Goal: Task Accomplishment & Management: Complete application form

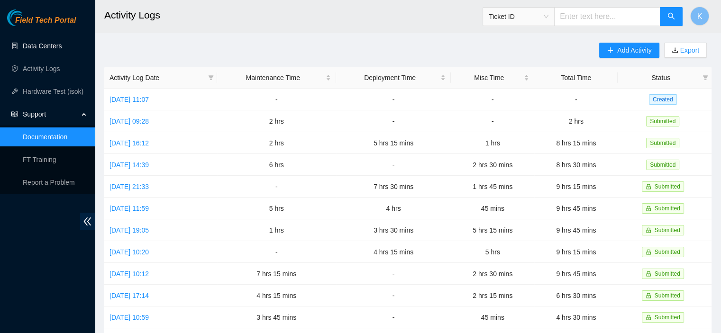
click at [57, 43] on link "Data Centers" at bounding box center [42, 46] width 39 height 8
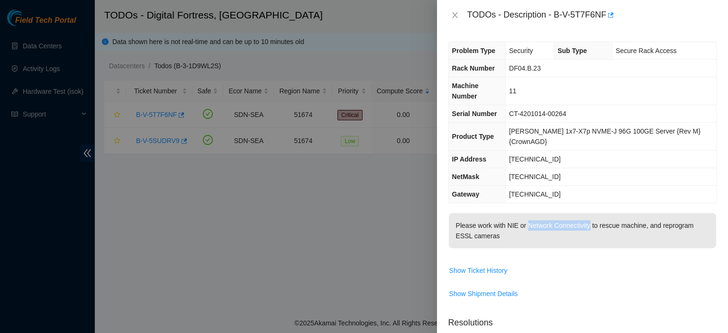
scroll to position [42, 0]
drag, startPoint x: 424, startPoint y: 219, endPoint x: 337, endPoint y: 217, distance: 87.3
click at [337, 217] on div at bounding box center [364, 166] width 728 height 333
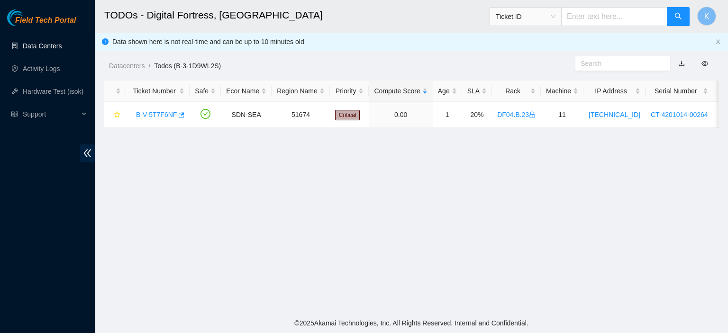
click at [46, 43] on link "Data Centers" at bounding box center [42, 46] width 39 height 8
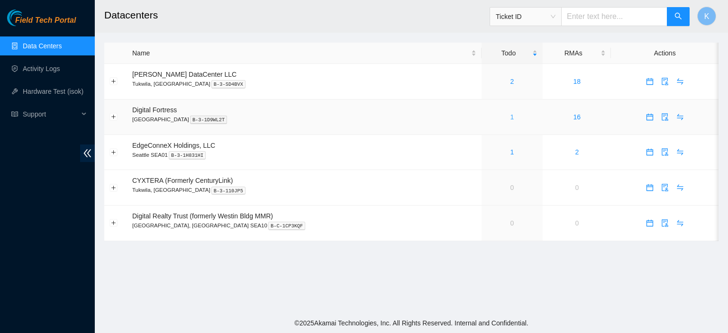
click at [511, 119] on link "1" at bounding box center [513, 117] width 4 height 8
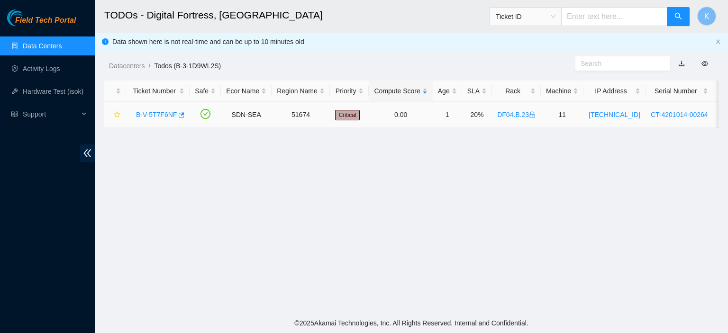
click at [167, 113] on link "B-V-5T7F6NF" at bounding box center [156, 115] width 41 height 8
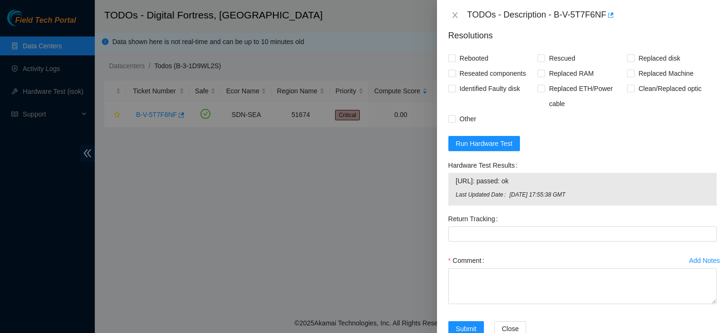
scroll to position [286, 0]
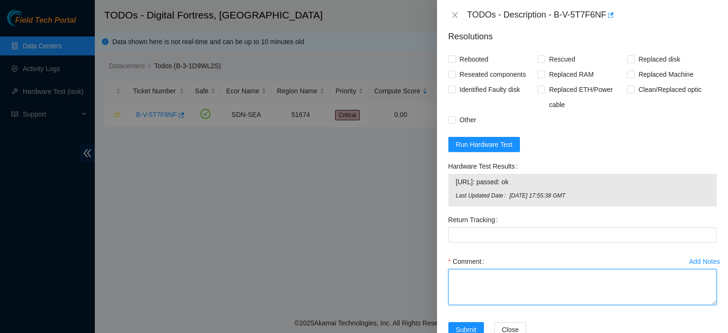
click at [555, 272] on textarea "Comment" at bounding box center [583, 287] width 268 height 36
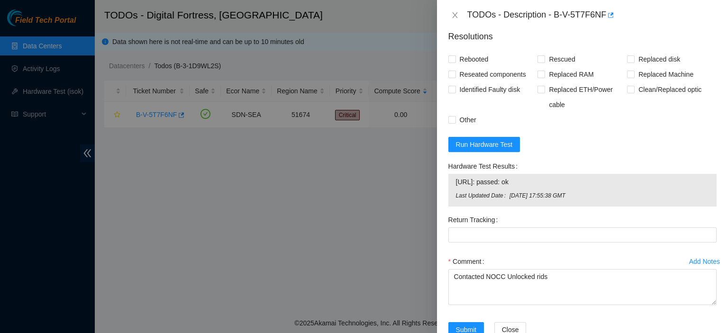
click at [622, 322] on div "Submit Close" at bounding box center [583, 335] width 276 height 27
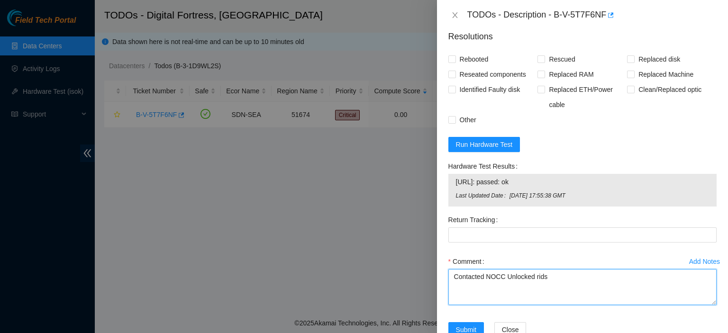
click at [553, 269] on textarea "Contacted NOCC Unlocked rids" at bounding box center [583, 287] width 268 height 36
paste textarea "kbbyrne23@gmail.com - merh has completed your request (B-V-5TRS2A5, B-V-5TRQW5R…"
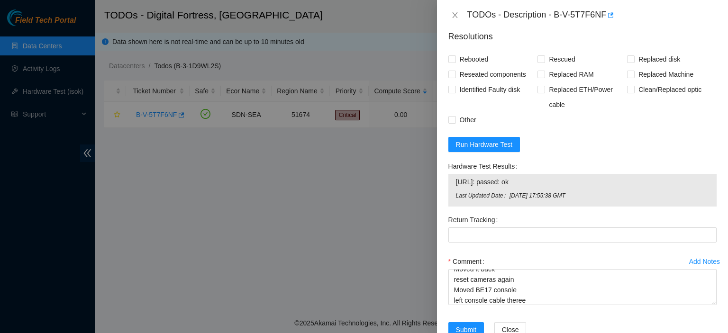
click at [670, 295] on div "Add Notes Comment Contacted NOCC Unlocked rids kbbyrne23@gmail.com - merh has c…" at bounding box center [583, 288] width 276 height 68
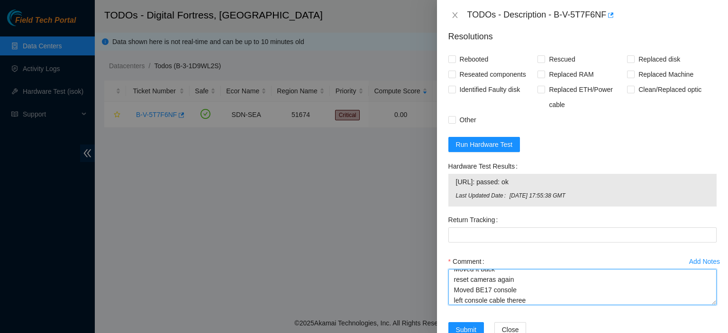
click at [556, 278] on textarea "Contacted NOCC Unlocked rids kbbyrne23@gmail.com - merh has completed your requ…" at bounding box center [583, 287] width 268 height 36
paste textarea "Trying 23.53.242.182...Successfully Connected! Logged in. Programming 2 cameras…"
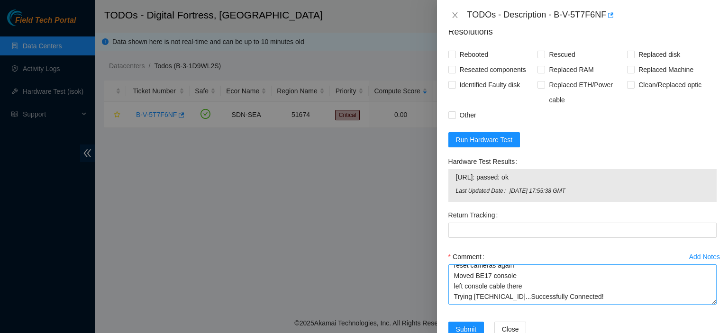
scroll to position [137, 0]
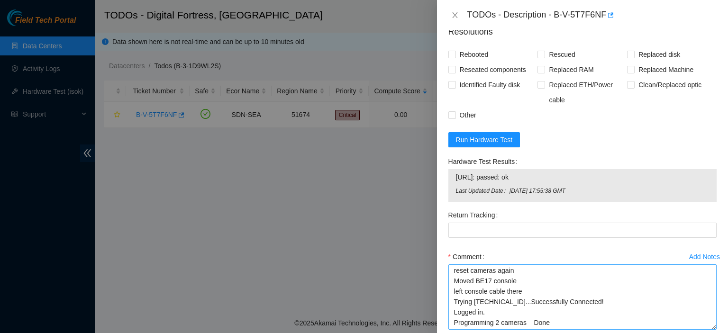
drag, startPoint x: 707, startPoint y: 273, endPoint x: 706, endPoint y: 303, distance: 29.4
click at [706, 303] on textarea "Contacted NOCC Unlocked rids kbbyrne23@gmail.com - merh has completed your requ…" at bounding box center [583, 297] width 268 height 65
click at [632, 300] on textarea "Contacted NOCC Unlocked rids kbbyrne23@gmail.com - merh has completed your requ…" at bounding box center [583, 297] width 268 height 65
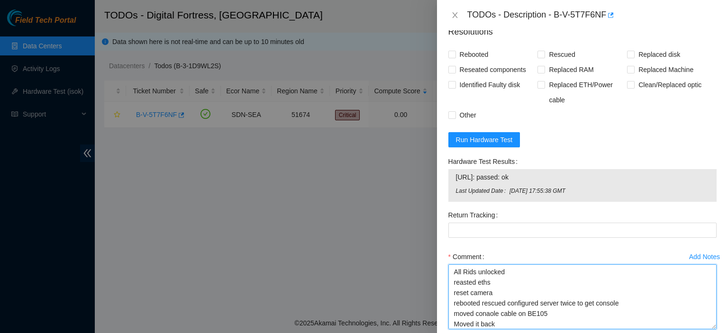
scroll to position [83, 0]
click at [492, 282] on textarea "Contacted NOCC Unlocked rids kbbyrne23@gmail.com - merh has completed your requ…" at bounding box center [583, 297] width 268 height 65
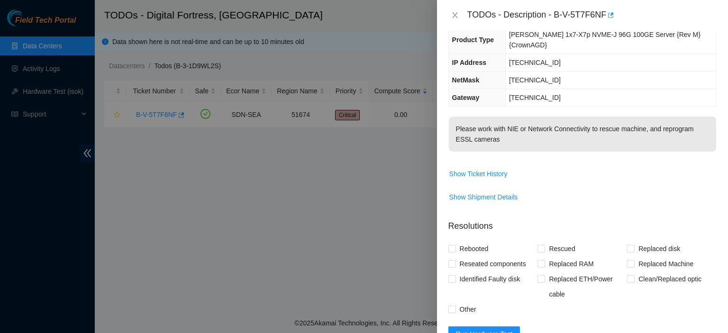
scroll to position [92, 0]
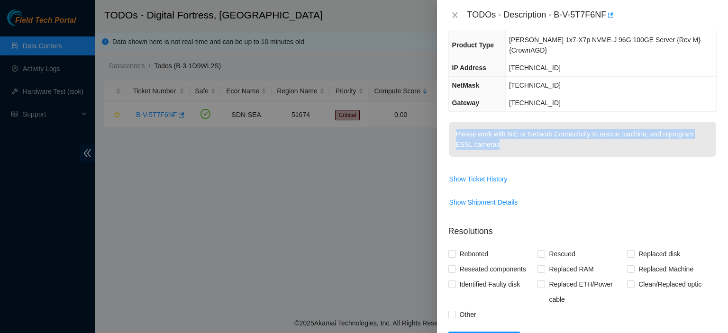
drag, startPoint x: 457, startPoint y: 110, endPoint x: 505, endPoint y: 142, distance: 58.1
click at [505, 142] on td "Please work with NIE or Network Connectivity to rescue machine, and reprogram E…" at bounding box center [583, 146] width 268 height 50
copy p "Please work with NIE or Network Connectivity to rescue machine, and reprogram E…"
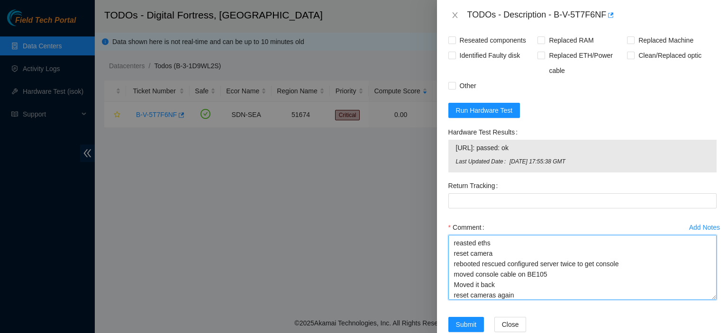
drag, startPoint x: 709, startPoint y: 247, endPoint x: 706, endPoint y: 226, distance: 21.6
click at [706, 235] on textarea "Contacted NOCC Unlocked rids kbbyrne23@gmail.com - merh has completed your requ…" at bounding box center [583, 267] width 268 height 65
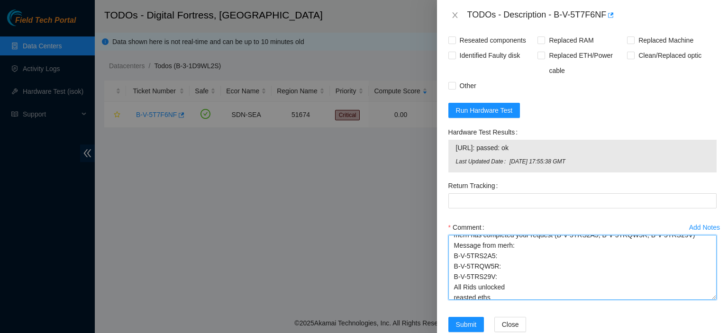
scroll to position [33, 0]
click at [522, 264] on textarea "Contacted NOCC Unlocked rids kbbyrne23@gmail.com - merh has completed your requ…" at bounding box center [583, 267] width 268 height 65
paste textarea "Please work with NIE or Network Connectivity to rescue machine, and reprogram E…"
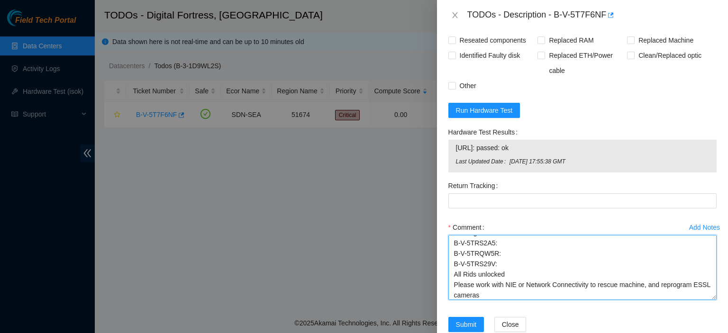
scroll to position [51, 0]
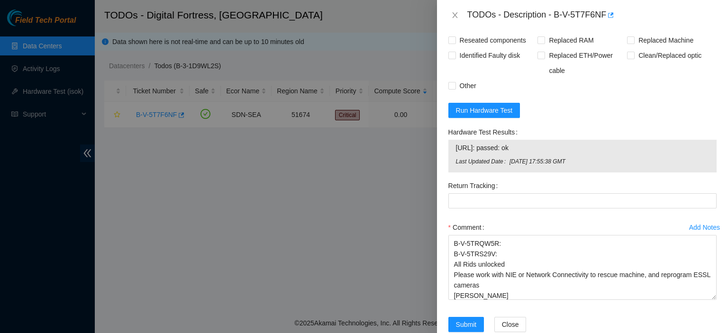
click at [558, 321] on div "Submit Close" at bounding box center [583, 330] width 276 height 27
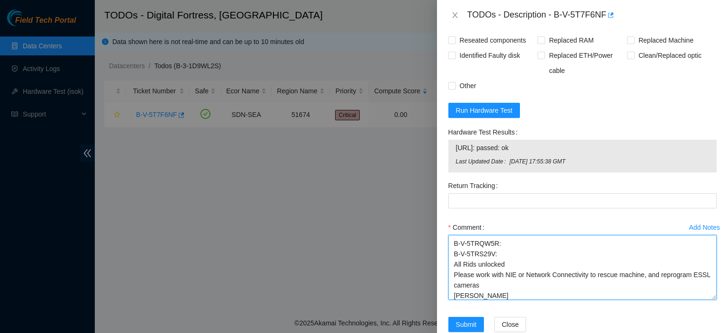
click at [473, 276] on textarea "Contacted NOCC Unlocked rids kbbyrne23@gmail.com - merh has completed your requ…" at bounding box center [583, 267] width 268 height 65
type textarea "Contacted NOCC Unlocked rids kbbyrne23@gmail.com - merh has completed your requ…"
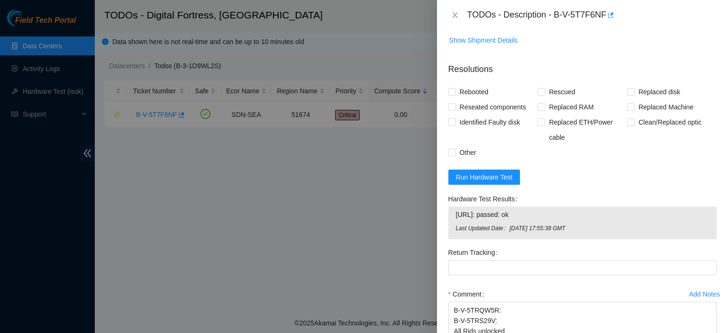
scroll to position [248, 0]
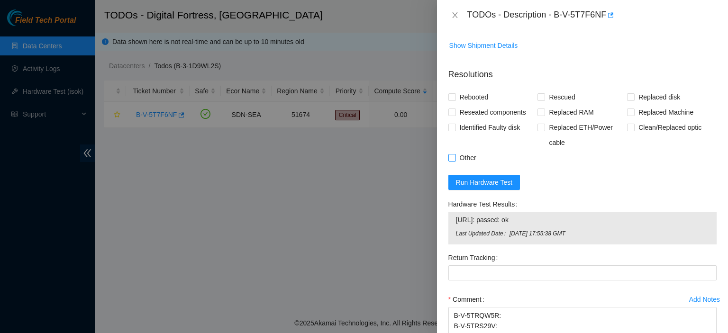
click at [453, 154] on input "Other" at bounding box center [452, 157] width 7 height 7
checkbox input "true"
click at [449, 93] on input "Rebooted" at bounding box center [452, 96] width 7 height 7
checkbox input "true"
click at [542, 93] on input "Rescued" at bounding box center [541, 96] width 7 height 7
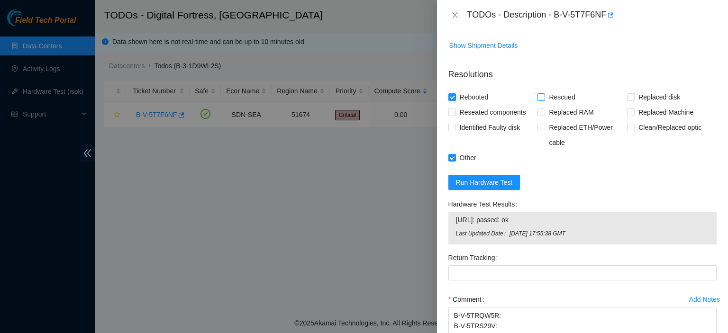
checkbox input "true"
click at [448, 87] on div "Problem Type Security Sub Type Secure Rack Access Rack Number DF04.B.23 Machine…" at bounding box center [582, 181] width 291 height 303
click at [459, 105] on span "Reseated components" at bounding box center [493, 112] width 74 height 15
click at [455, 109] on input "Reseated components" at bounding box center [452, 112] width 7 height 7
checkbox input "true"
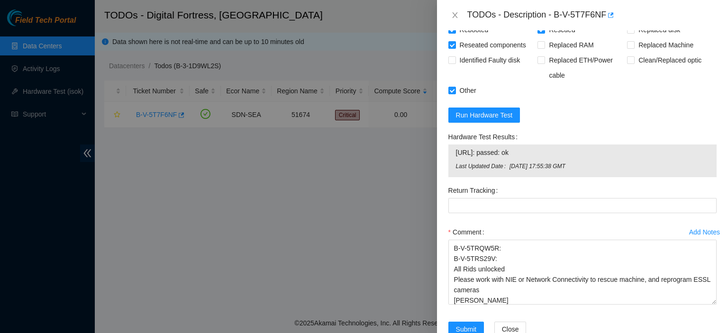
scroll to position [321, 0]
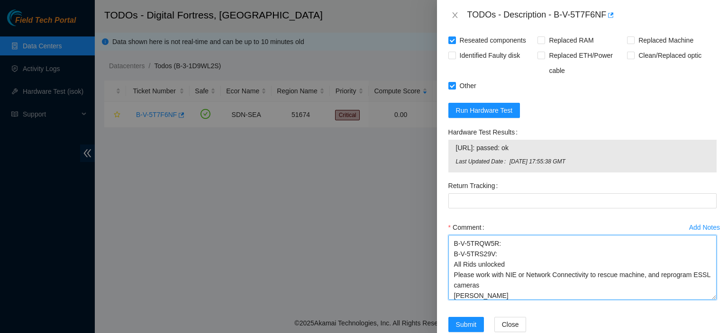
drag, startPoint x: 702, startPoint y: 276, endPoint x: 702, endPoint y: 324, distance: 47.4
click at [702, 324] on div "Problem Type Security Sub Type Secure Rack Access Rack Number DF04.B.23 Machine…" at bounding box center [582, 181] width 291 height 303
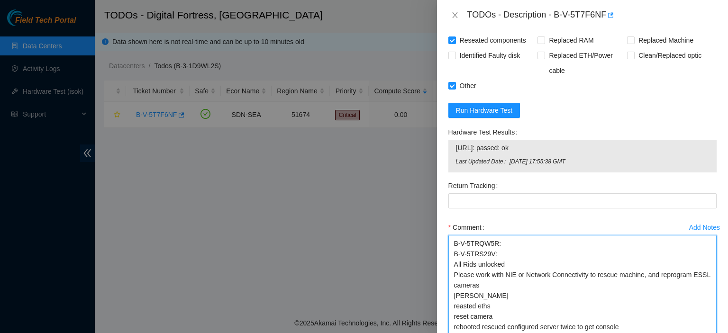
drag, startPoint x: 706, startPoint y: 275, endPoint x: 711, endPoint y: 325, distance: 49.6
click at [711, 325] on div "Add Notes Comment Contacted NOCC Unlocked rids kbbyrne23@gmail.com - merh has c…" at bounding box center [583, 292] width 276 height 144
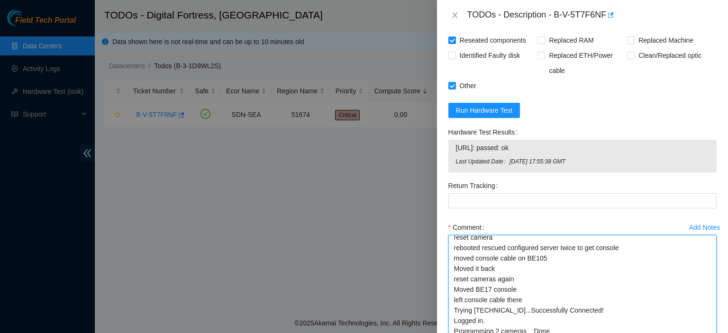
click at [588, 288] on textarea "Contacted NOCC Unlocked rids kbbyrne23@gmail.com - merh has completed your requ…" at bounding box center [583, 292] width 268 height 114
click at [517, 260] on textarea "Contacted NOCC Unlocked rids kbbyrne23@gmail.com - merh has completed your requ…" at bounding box center [583, 292] width 268 height 114
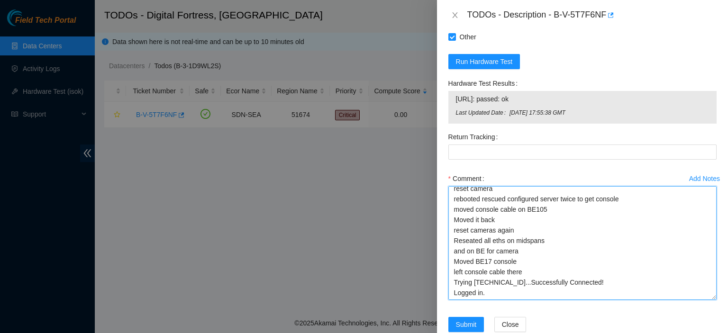
scroll to position [151, 0]
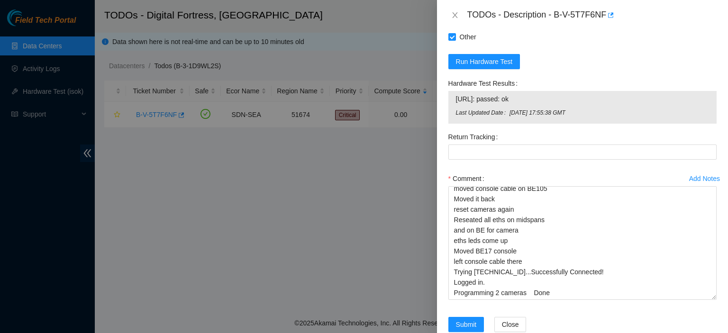
drag, startPoint x: 712, startPoint y: 239, endPoint x: 710, endPoint y: 289, distance: 50.3
click at [728, 310] on div "Problem Type Security Sub Type Secure Rack Access Rack Number DF04.B.23 Machine…" at bounding box center [582, 181] width 291 height 303
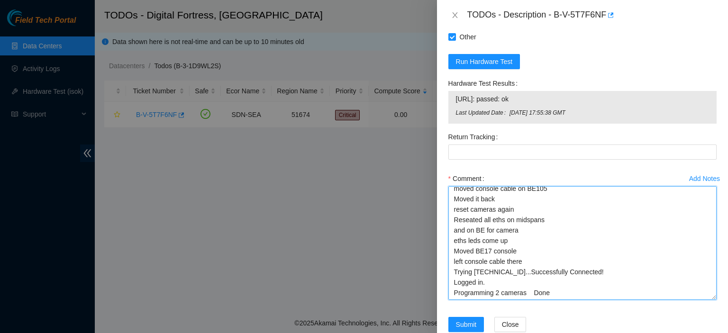
scroll to position [162, 0]
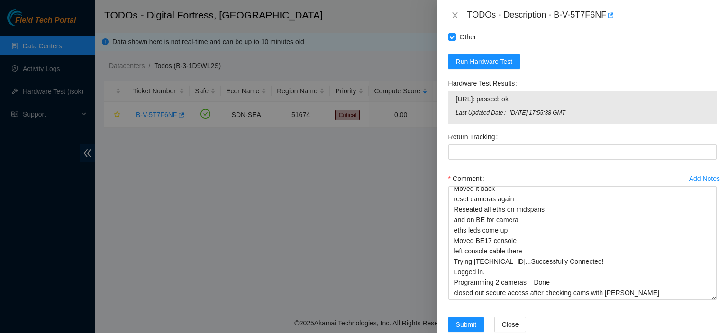
click at [280, 301] on div at bounding box center [364, 166] width 728 height 333
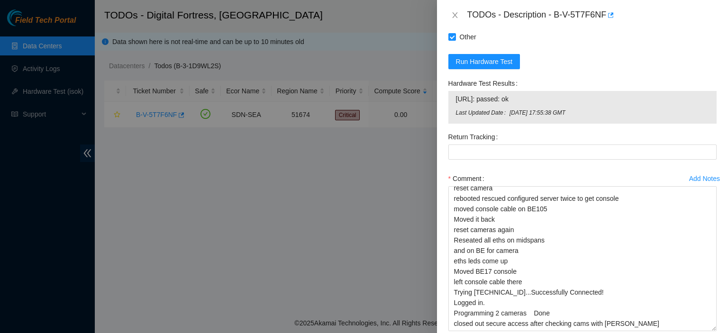
scroll to position [130, 0]
click at [710, 307] on div "Add Notes Comment Contacted NOCC Unlocked rids kbbyrne23@gmail.com - merh has c…" at bounding box center [583, 259] width 276 height 177
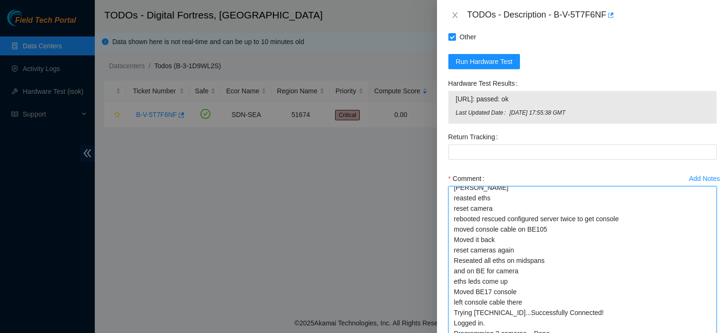
scroll to position [99, 0]
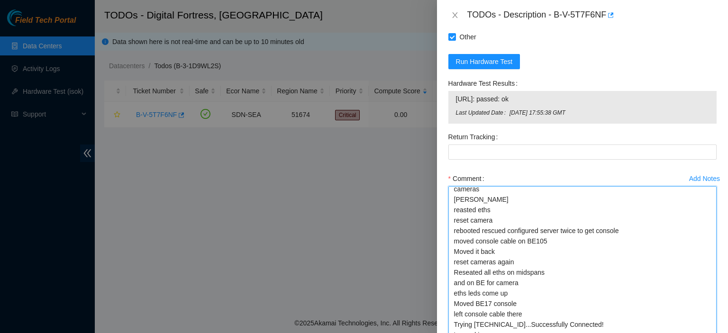
drag, startPoint x: 707, startPoint y: 308, endPoint x: 713, endPoint y: 339, distance: 30.8
click at [713, 333] on html "Field Tech Portal Data Centers Activity Logs Hardware Test (isok) Support TODOs…" at bounding box center [364, 166] width 728 height 333
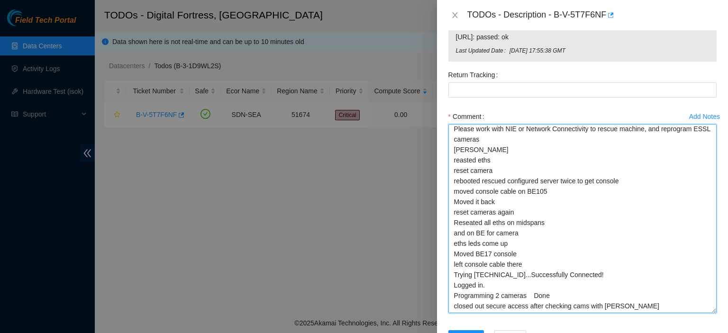
scroll to position [82, 0]
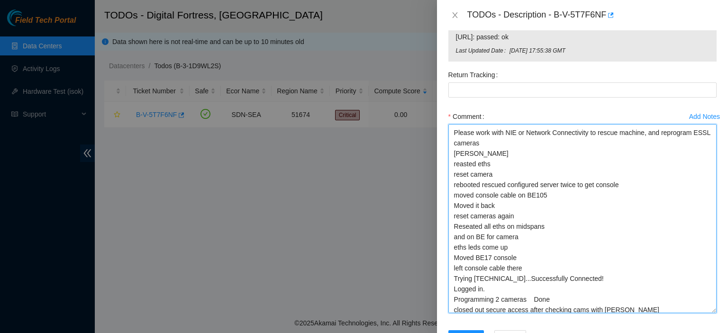
drag, startPoint x: 705, startPoint y: 278, endPoint x: 706, endPoint y: 295, distance: 17.6
click at [706, 295] on textarea "Contacted NOCC Unlocked rids kbbyrne23@gmail.com - merh has completed your requ…" at bounding box center [583, 218] width 268 height 189
click at [646, 288] on textarea "Contacted NOCC Unlocked rids kbbyrne23@gmail.com - merh has completed your requ…" at bounding box center [583, 220] width 268 height 193
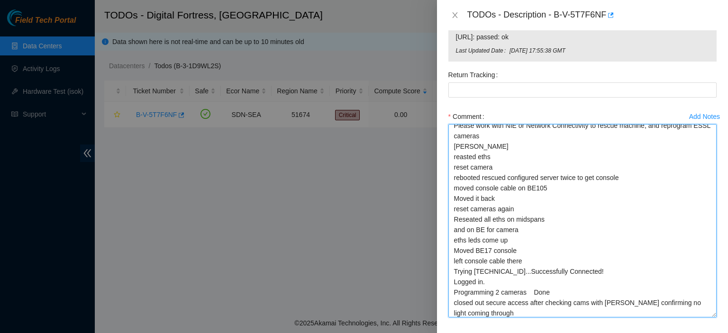
click at [679, 294] on textarea "Contacted NOCC Unlocked rids kbbyrne23@gmail.com - merh has completed your requ…" at bounding box center [583, 220] width 268 height 193
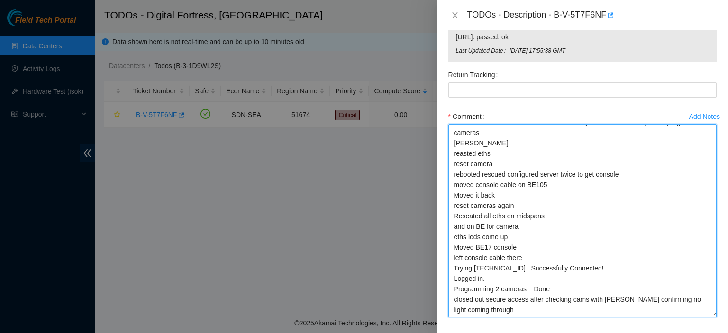
paste textarea "kbbyrne23@gmail.com - sisingh has completed your request (B-V-5TRS2A5, B-V-5TRQ…"
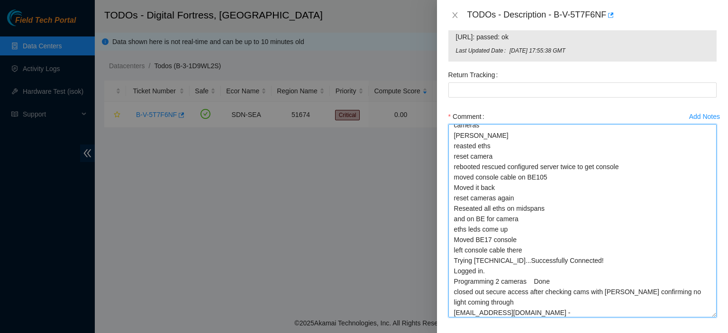
scroll to position [163, 0]
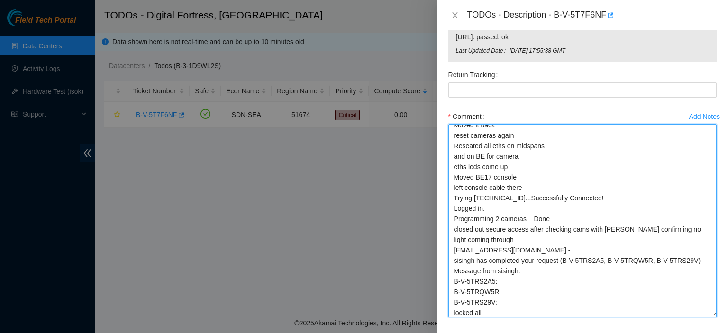
type textarea "Contacted NOCC Unlocked rids kbbyrne23@gmail.com - merh has completed your requ…"
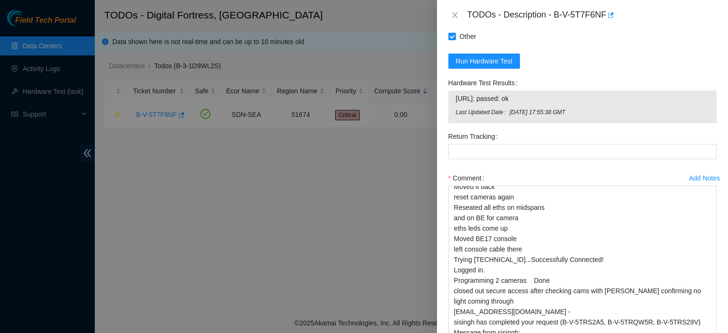
scroll to position [369, 0]
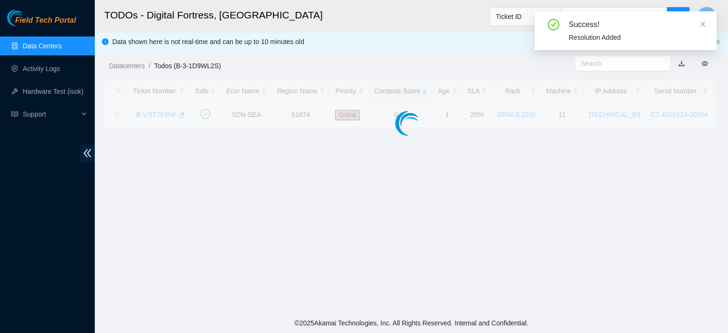
drag, startPoint x: 593, startPoint y: 93, endPoint x: 456, endPoint y: 79, distance: 137.8
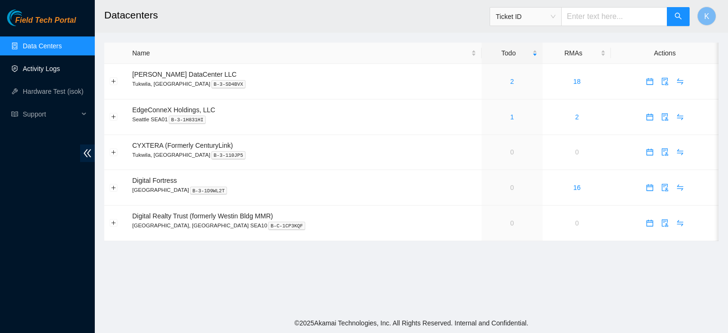
click at [49, 65] on link "Activity Logs" at bounding box center [41, 69] width 37 height 8
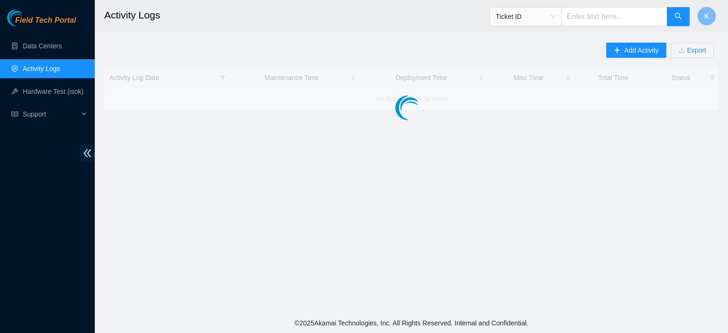
click at [302, 306] on main "Activity Logs Ticket ID K Add Activity Export Activity Log Date Maintenance Tim…" at bounding box center [411, 156] width 633 height 313
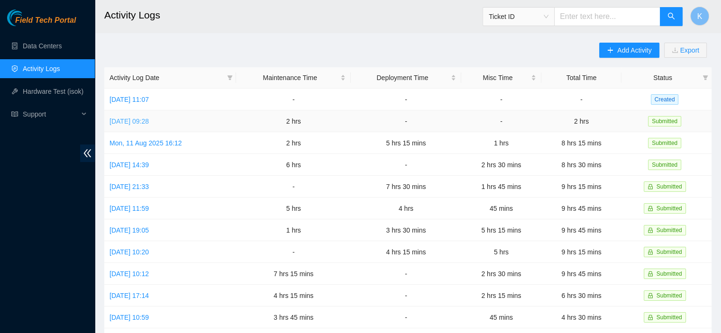
click at [149, 121] on link "[DATE] 09:28" at bounding box center [129, 122] width 39 height 8
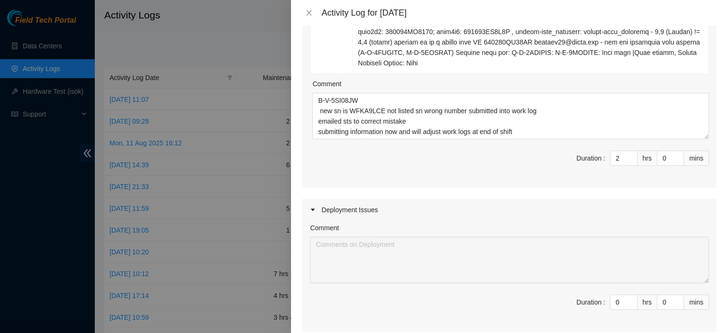
scroll to position [543, 0]
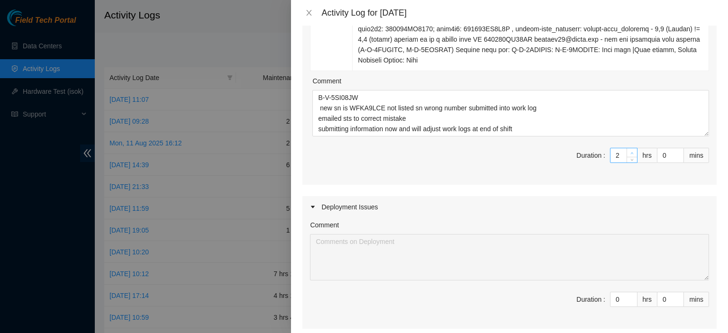
click at [631, 152] on icon "up" at bounding box center [632, 153] width 3 height 3
type input "3"
type input "4"
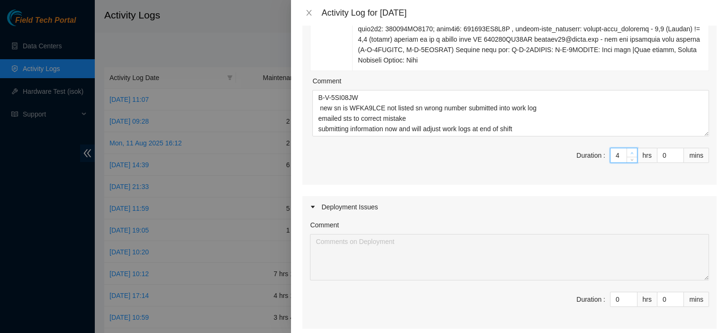
click at [631, 152] on icon "up" at bounding box center [632, 153] width 3 height 3
type input "5"
type input "6"
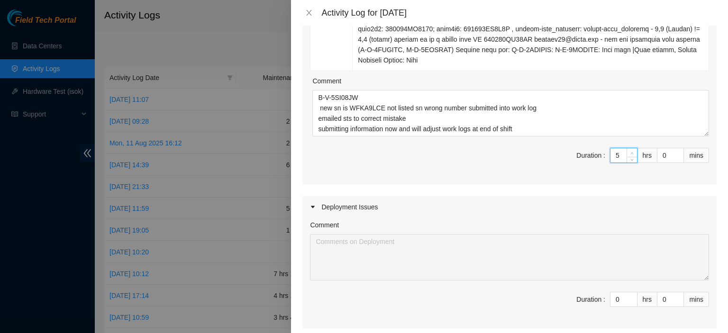
type input "6"
click at [631, 152] on icon "up" at bounding box center [632, 153] width 3 height 3
click at [678, 152] on icon "up" at bounding box center [679, 153] width 3 height 3
type input "1"
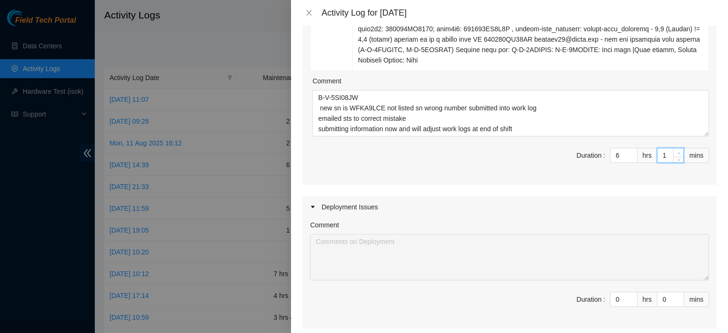
click at [678, 152] on icon "up" at bounding box center [679, 153] width 3 height 3
type input "2"
click at [678, 152] on icon "up" at bounding box center [679, 153] width 3 height 3
type input "3"
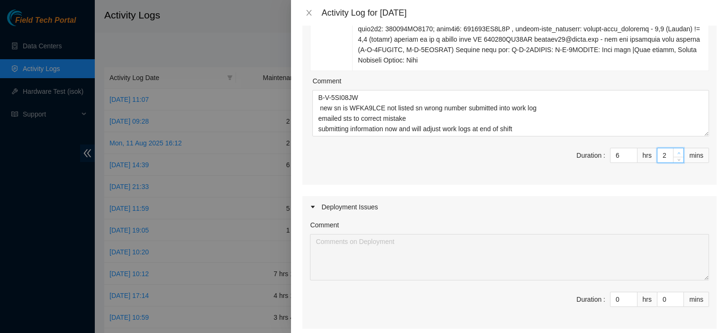
type input "3"
type input "4"
click at [678, 152] on icon "up" at bounding box center [679, 153] width 3 height 3
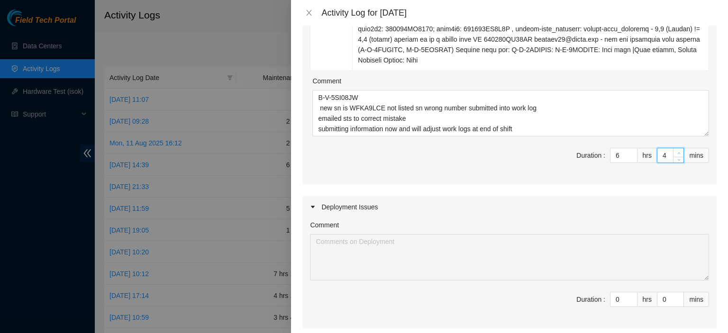
type input "5"
click at [678, 152] on icon "up" at bounding box center [679, 153] width 3 height 3
type input "6"
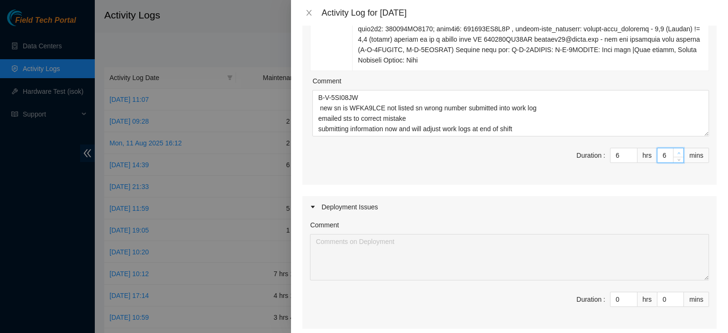
click at [678, 152] on icon "up" at bounding box center [679, 153] width 3 height 3
type input "7"
click at [678, 152] on icon "up" at bounding box center [679, 153] width 3 height 3
type input "8"
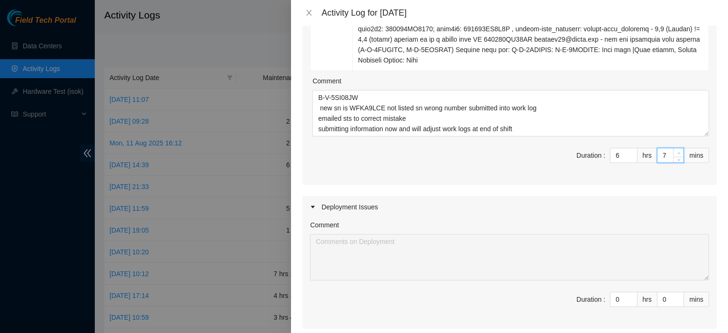
type input "8"
click at [678, 152] on icon "up" at bounding box center [679, 153] width 3 height 3
type input "9"
click at [678, 152] on icon "up" at bounding box center [679, 153] width 3 height 3
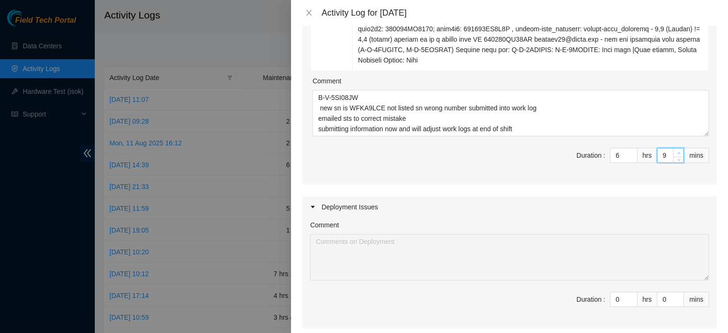
click at [678, 152] on icon "up" at bounding box center [679, 153] width 3 height 3
type input "11"
click at [678, 152] on icon "up" at bounding box center [679, 153] width 3 height 3
type input "12"
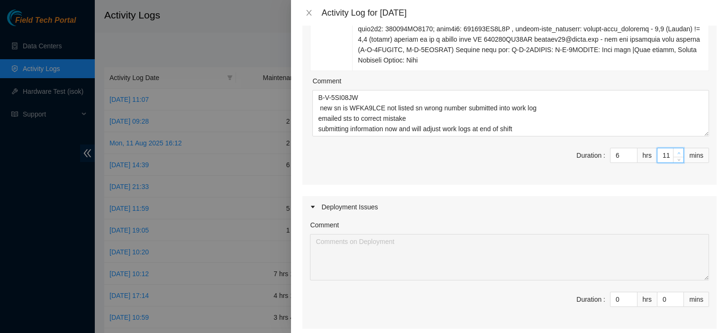
type input "12"
click at [678, 152] on icon "up" at bounding box center [679, 153] width 3 height 3
type input "13"
click at [678, 152] on icon "up" at bounding box center [679, 153] width 3 height 3
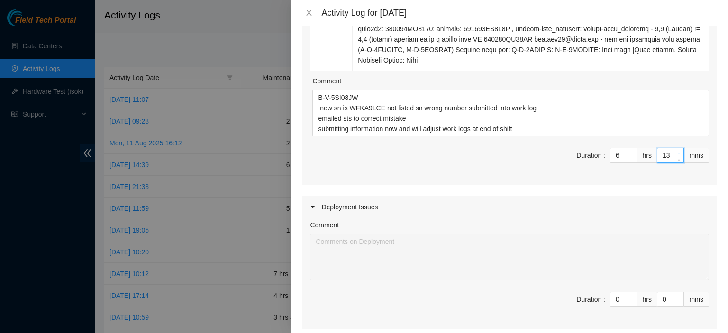
type input "14"
click at [678, 152] on icon "up" at bounding box center [679, 153] width 3 height 3
type input "15"
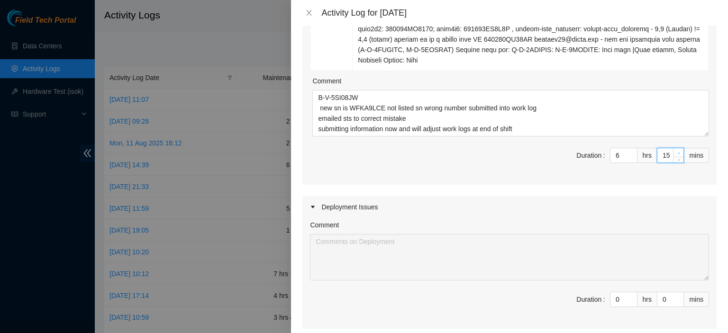
click at [678, 152] on icon "up" at bounding box center [679, 153] width 3 height 3
type input "16"
click at [678, 152] on icon "up" at bounding box center [679, 153] width 3 height 3
type input "17"
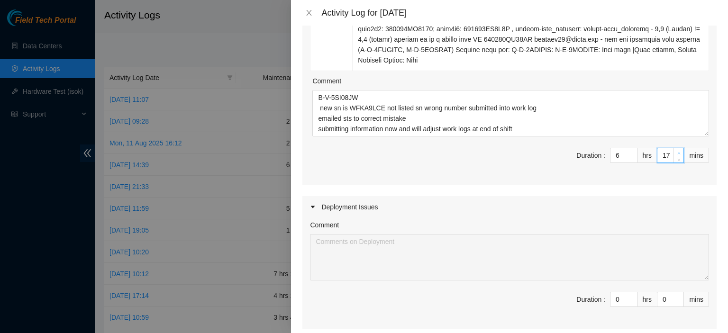
type input "17"
click at [678, 152] on icon "up" at bounding box center [679, 153] width 3 height 3
type input "18"
type input "19"
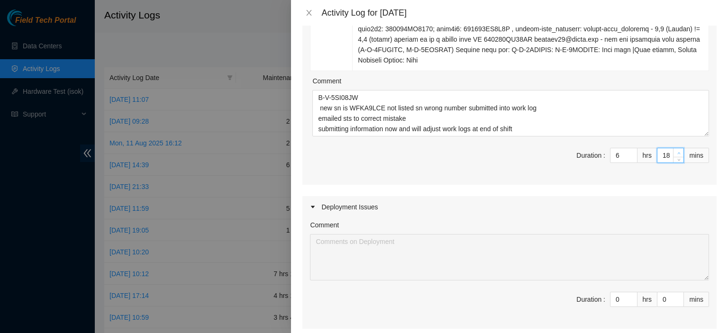
type input "19"
click at [678, 152] on icon "up" at bounding box center [679, 153] width 3 height 3
type input "20"
click at [678, 152] on icon "up" at bounding box center [679, 153] width 3 height 3
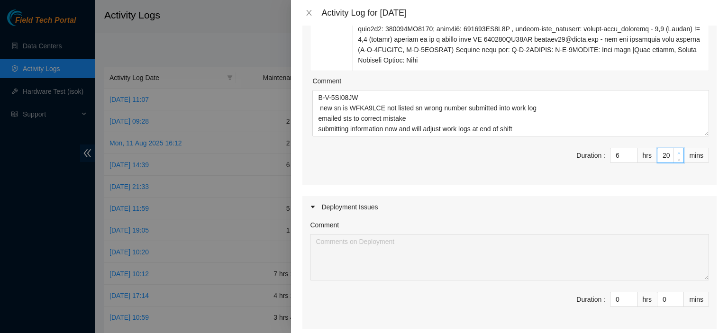
type input "21"
click at [678, 152] on icon "up" at bounding box center [679, 153] width 3 height 3
type input "22"
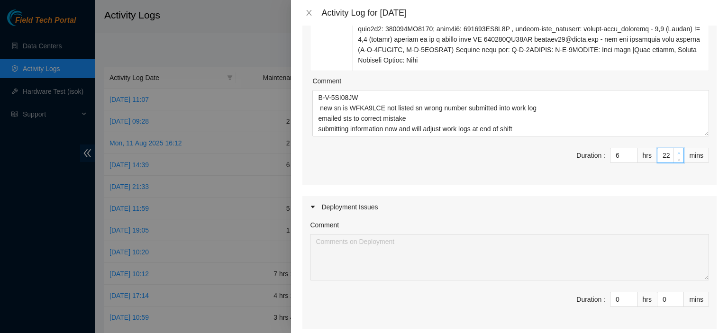
type input "22"
type input "23"
click at [678, 152] on icon "up" at bounding box center [679, 153] width 3 height 3
type input "24"
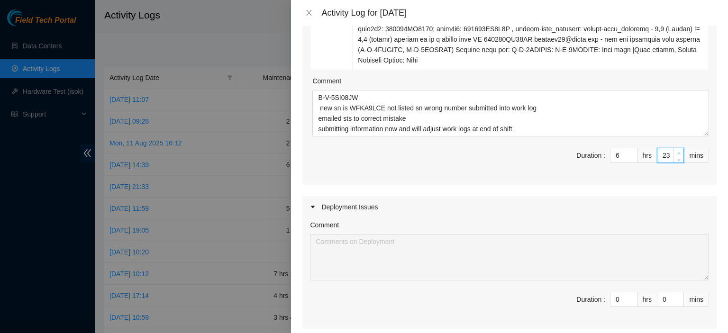
type input "24"
click at [678, 152] on icon "up" at bounding box center [679, 153] width 3 height 3
type input "25"
click at [678, 152] on icon "up" at bounding box center [679, 153] width 3 height 3
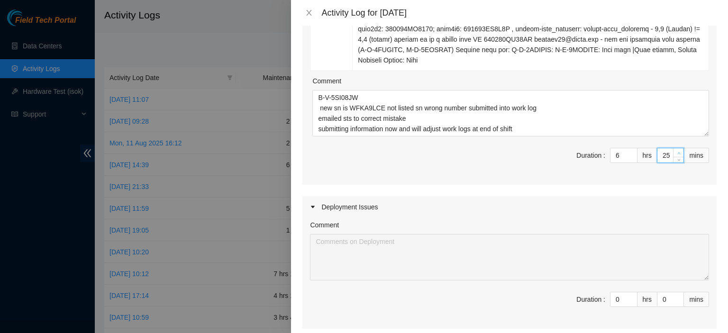
type input "26"
click at [678, 152] on icon "up" at bounding box center [679, 153] width 3 height 3
type input "27"
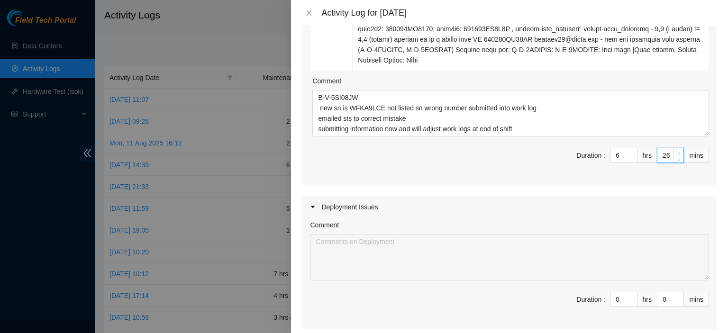
type input "27"
type input "28"
click at [678, 152] on icon "up" at bounding box center [679, 153] width 3 height 3
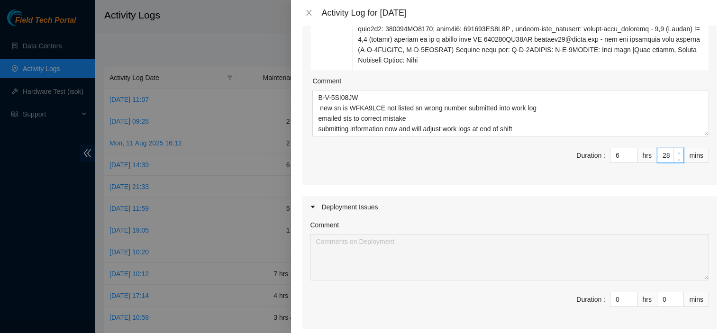
type input "29"
type input "30"
click at [678, 152] on icon "up" at bounding box center [679, 153] width 3 height 3
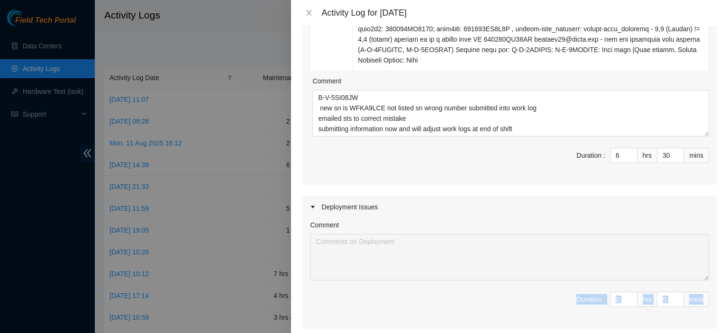
drag, startPoint x: 719, startPoint y: 254, endPoint x: 728, endPoint y: 305, distance: 52.5
click at [728, 306] on div "Note: This activity log is for informational purposes only. You will not be pai…" at bounding box center [509, 180] width 437 height 308
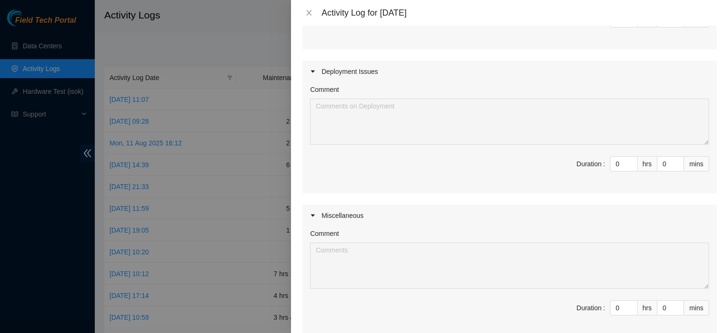
scroll to position [676, 0]
type input "1"
type input "7"
click at [630, 162] on span "up" at bounding box center [633, 165] width 6 height 6
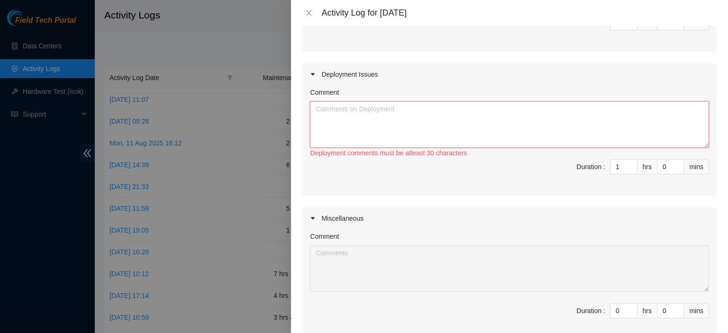
click at [573, 110] on textarea "Comment" at bounding box center [509, 124] width 399 height 46
click at [489, 324] on div "Comment Duration : 0 hrs 0 mins" at bounding box center [510, 284] width 414 height 111
click at [441, 102] on textarea "looked for BE" at bounding box center [509, 124] width 399 height 46
paste textarea "D2020035322AK000035 QTFCA65140308"
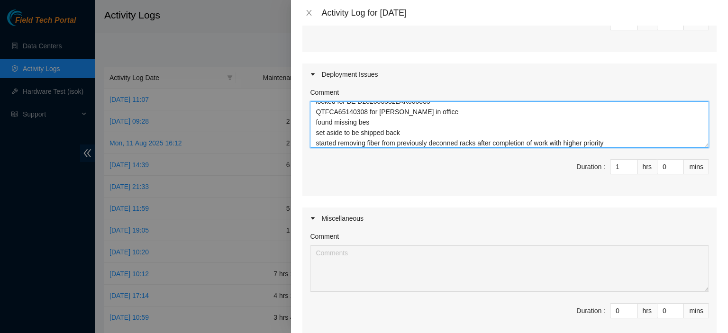
scroll to position [18, 0]
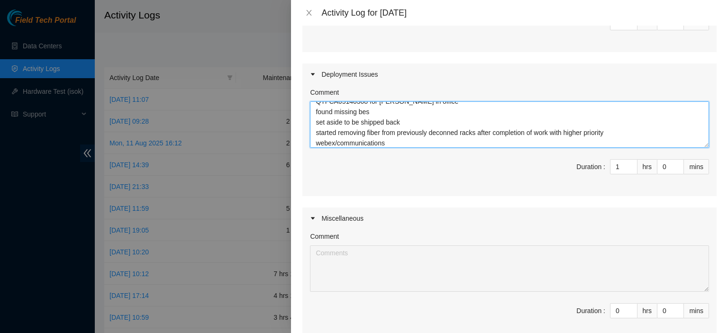
type textarea "looked for BE D2020035322AK000035 QTFCA65140308 for [PERSON_NAME] in office fou…"
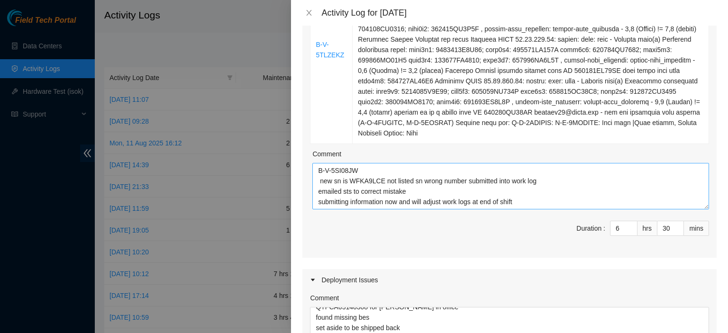
scroll to position [467, 0]
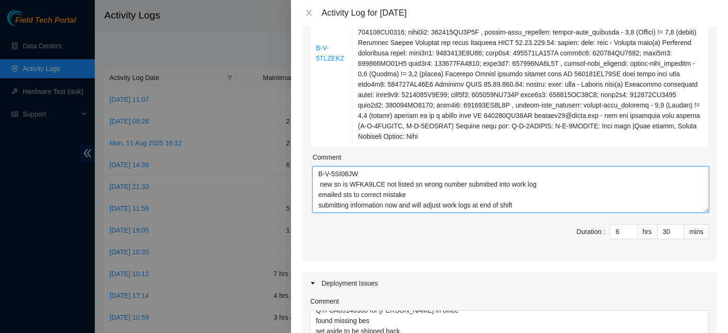
click at [594, 189] on textarea "B-V-5SI08JW new sn is WFKA9LCE not listed sn wrong number submitted into work l…" at bounding box center [510, 189] width 397 height 46
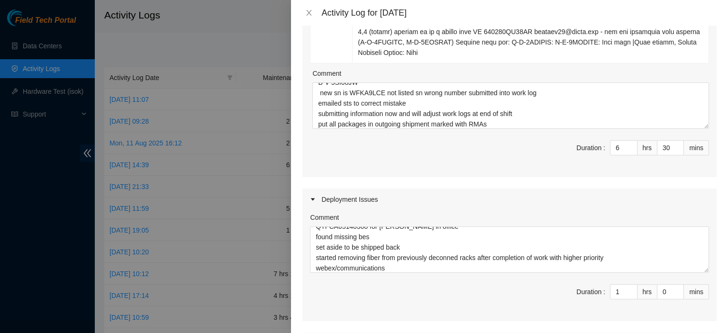
scroll to position [552, 0]
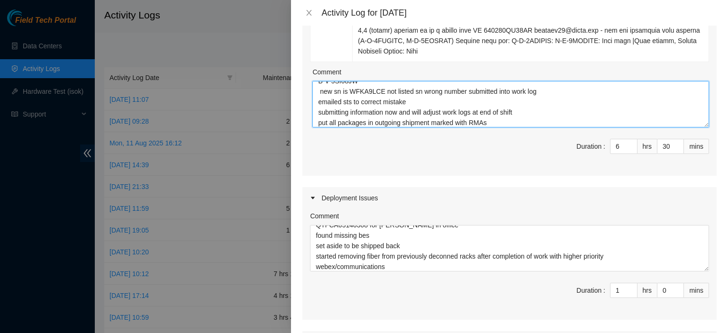
click at [571, 111] on textarea "B-V-5SI08JW new sn is WFKA9LCE not listed sn wrong number submitted into work l…" at bounding box center [510, 104] width 397 height 46
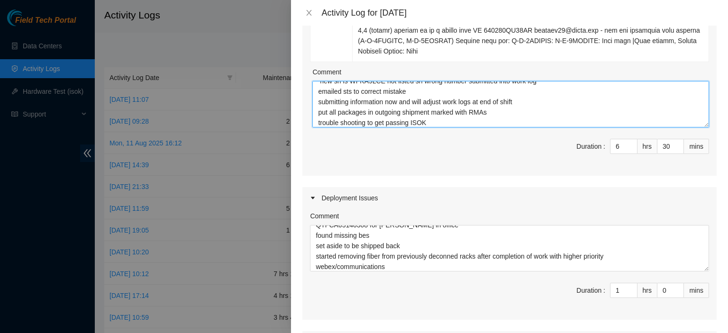
type textarea "B-V-5SI08JW new sn is WFKA9LCE not listed sn wrong number submitted into work l…"
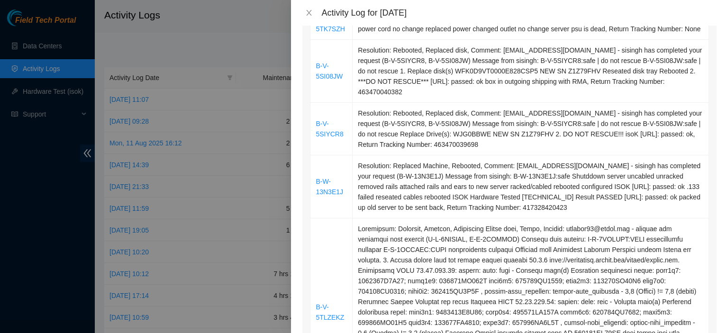
scroll to position [773, 0]
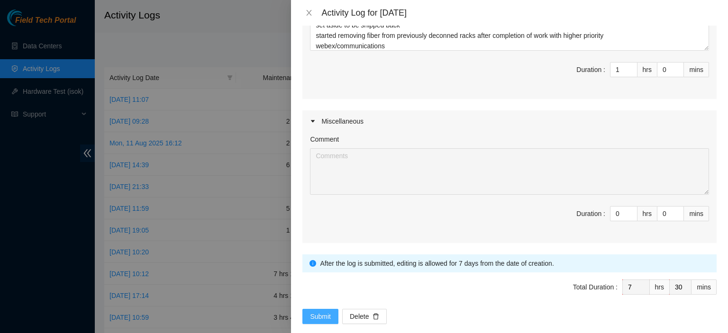
click at [315, 312] on span "Submit" at bounding box center [320, 317] width 21 height 10
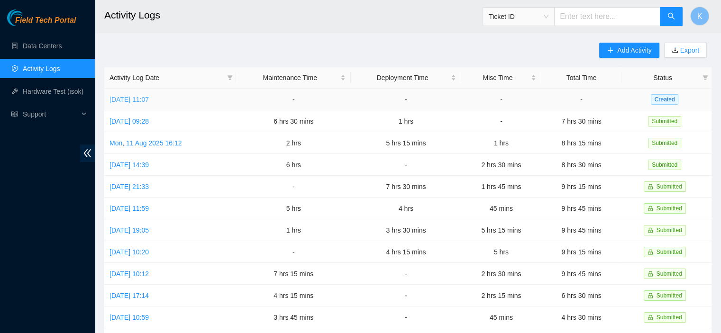
click at [149, 99] on link "[DATE] 11:07" at bounding box center [129, 100] width 39 height 8
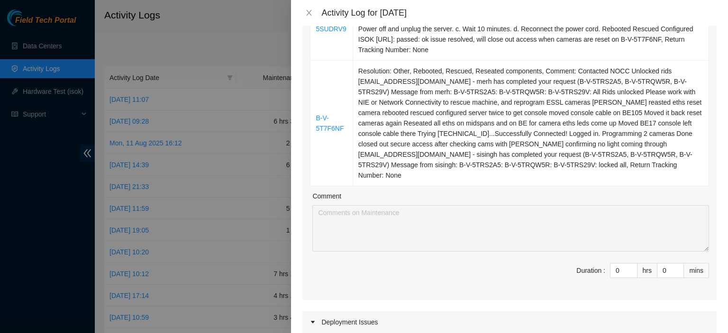
scroll to position [177, 0]
click at [631, 266] on icon "up" at bounding box center [632, 267] width 3 height 3
type input "1"
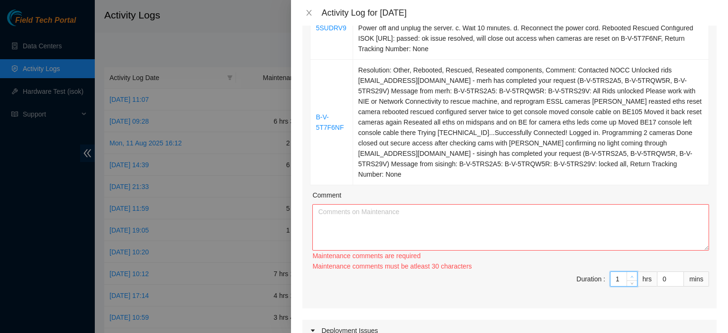
click at [631, 275] on icon "up" at bounding box center [632, 276] width 3 height 3
type input "2"
type input "3"
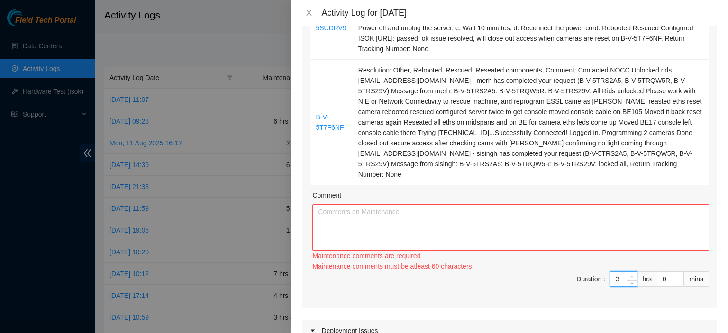
click at [631, 275] on icon "up" at bounding box center [632, 276] width 3 height 3
type input "4"
click at [631, 275] on icon "up" at bounding box center [632, 276] width 3 height 3
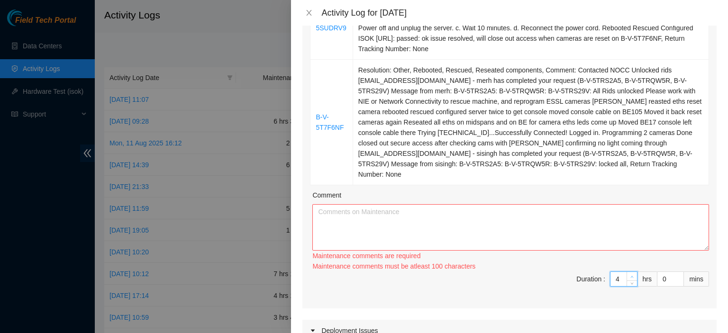
type input "5"
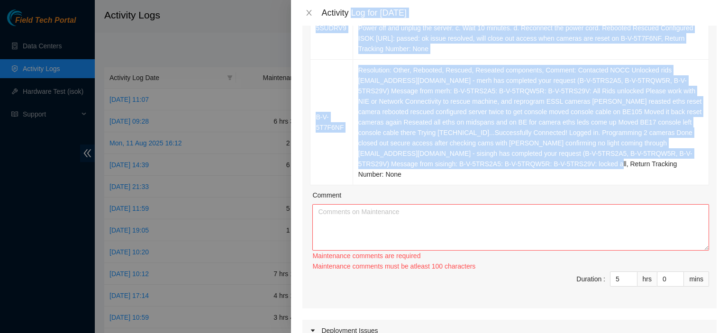
scroll to position [0, 0]
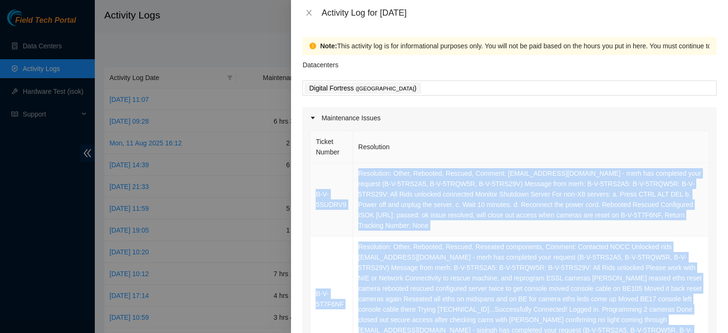
drag, startPoint x: 552, startPoint y: 164, endPoint x: 312, endPoint y: 182, distance: 241.1
click at [312, 182] on tbody "B-V-5SUDRV9 Resolution: Other, Rebooted, Rescued, Comment: [EMAIL_ADDRESS][DOMA…" at bounding box center [510, 262] width 399 height 199
copy tbody "B-V-5SUDRV9 Resolution: Other, Rebooted, Rescued, Comment: [EMAIL_ADDRESS][DOMA…"
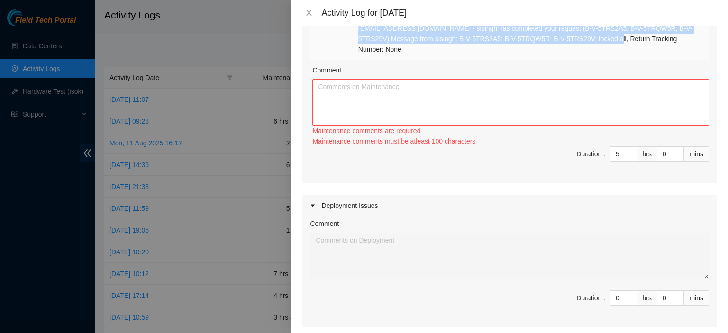
scroll to position [300, 0]
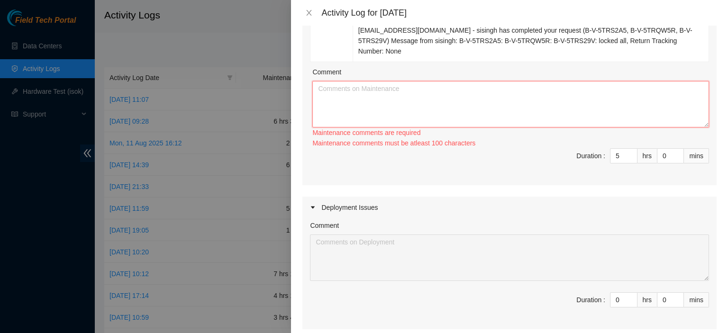
click at [468, 87] on textarea "Comment" at bounding box center [510, 104] width 397 height 46
paste textarea "B-V-5SUDRV9 Resolution: Other, Rebooted, Rescued, Comment: [EMAIL_ADDRESS][DOMA…"
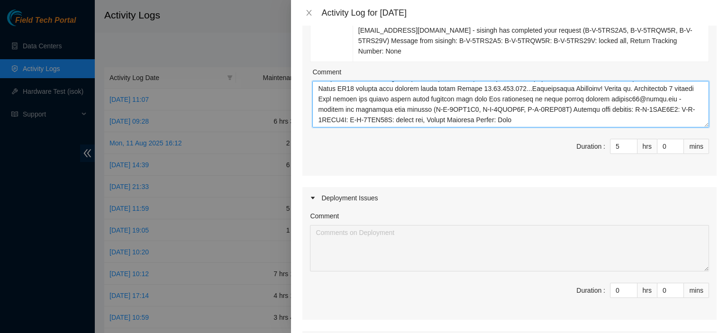
scroll to position [0, 0]
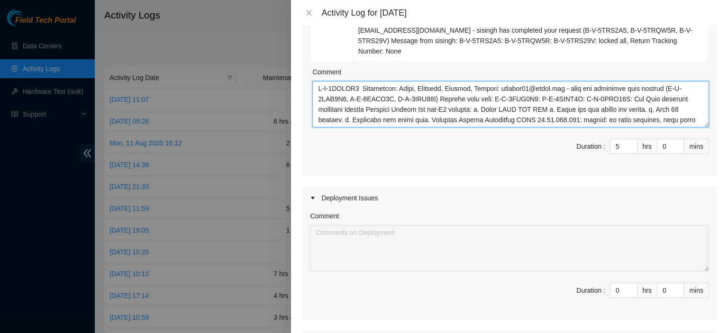
click at [319, 81] on textarea "Comment" at bounding box center [510, 104] width 397 height 46
click at [324, 81] on textarea "Comment" at bounding box center [510, 104] width 397 height 46
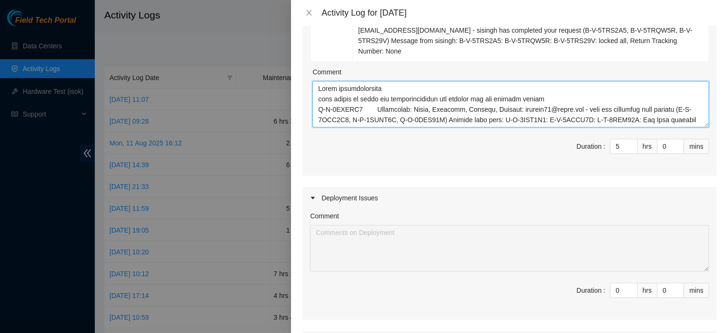
type textarea "Webex communications some delays in start etc troubleshooting and closing out a…"
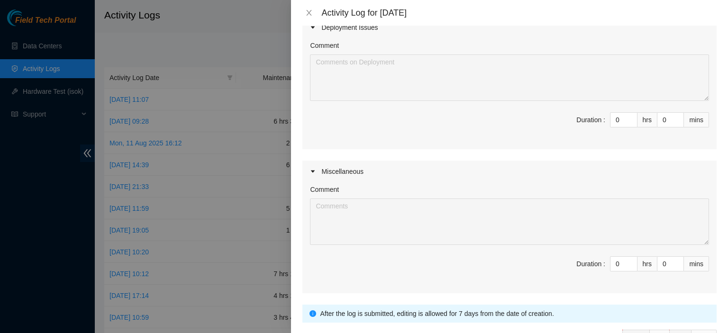
scroll to position [475, 0]
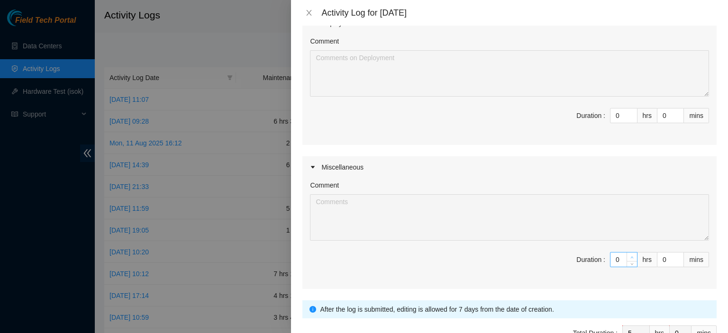
click at [631, 256] on icon "up" at bounding box center [632, 257] width 3 height 3
type input "1"
type input "6"
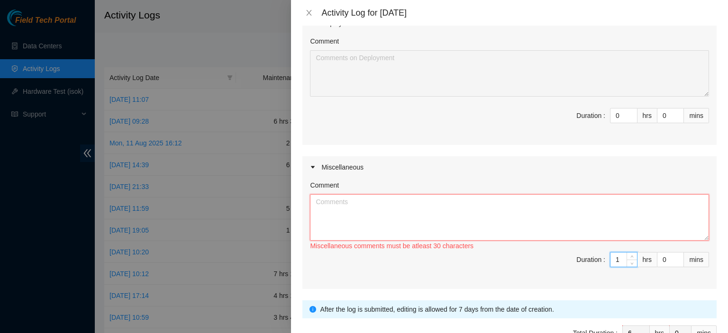
click at [576, 198] on textarea "Comment" at bounding box center [509, 217] width 399 height 46
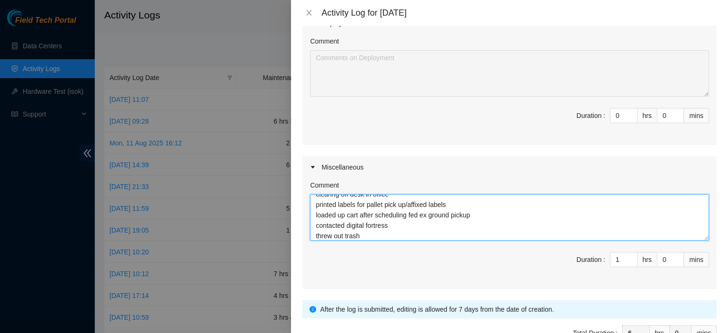
scroll to position [39, 0]
type textarea "webex/emails communications putting away bubble wrap clearing off desk in offic…"
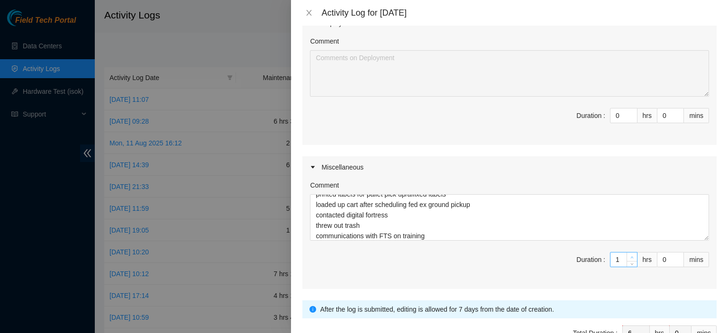
click at [630, 255] on span "up" at bounding box center [633, 258] width 6 height 6
type input "2"
type input "7"
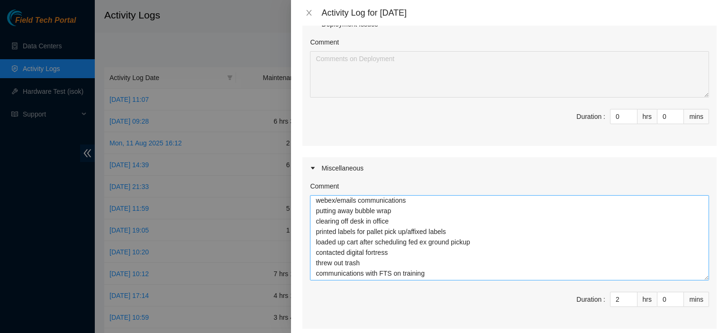
scroll to position [0, 0]
drag, startPoint x: 700, startPoint y: 223, endPoint x: 698, endPoint y: 272, distance: 48.9
click at [698, 272] on textarea "webex/emails communications putting away bubble wrap clearing off desk in offic…" at bounding box center [509, 241] width 399 height 93
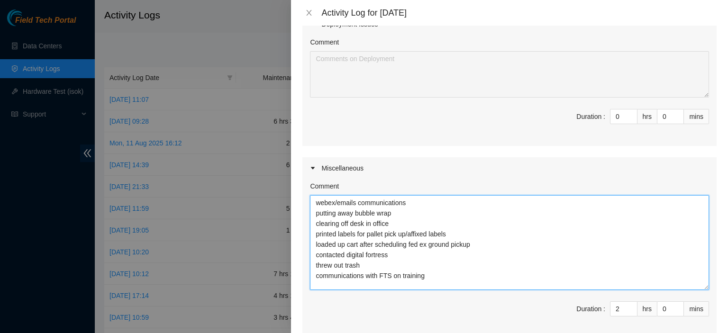
click at [483, 231] on textarea "webex/emails communications putting away bubble wrap clearing off desk in offic…" at bounding box center [509, 242] width 399 height 95
click at [402, 243] on textarea "webex/emails communications putting away bubble wrap clearing off desk in offic…" at bounding box center [509, 242] width 399 height 95
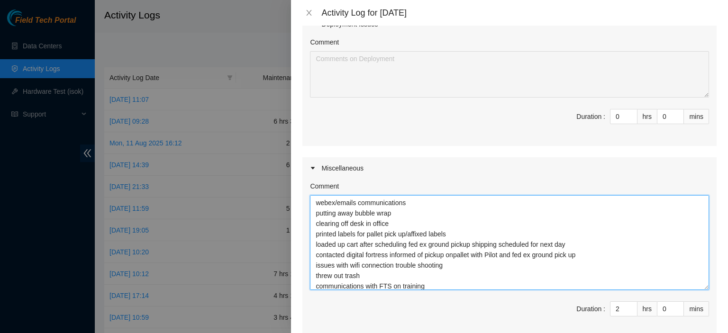
scroll to position [3, 0]
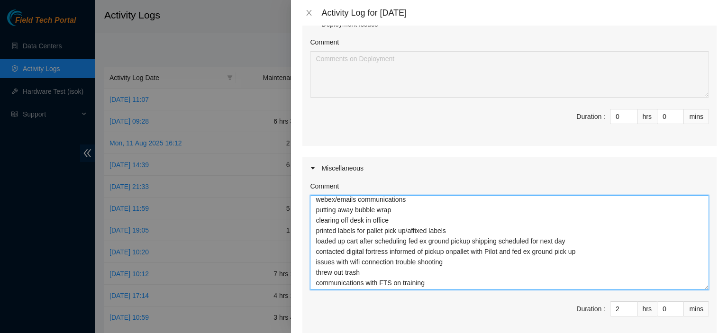
type textarea "webex/emails communications putting away bubble wrap clearing off desk in offic…"
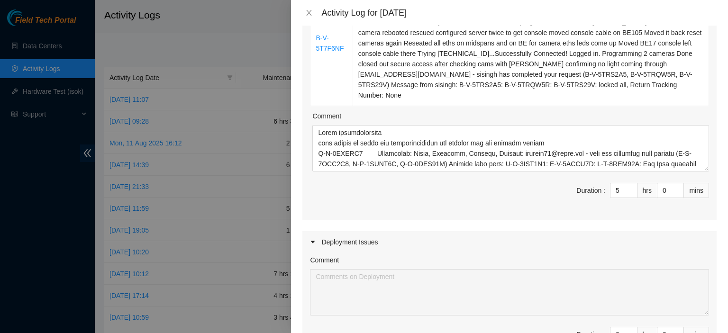
scroll to position [251, 0]
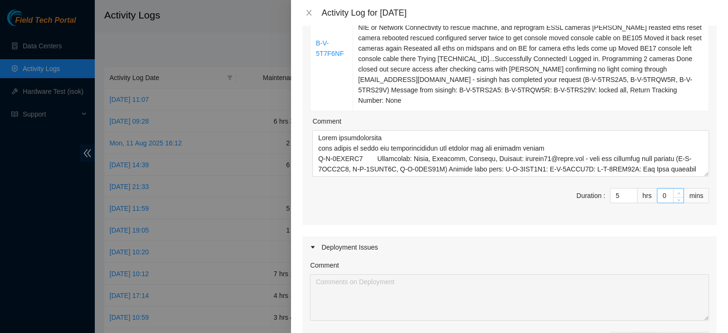
type input "1"
click at [678, 192] on icon "up" at bounding box center [679, 193] width 3 height 3
type input "2"
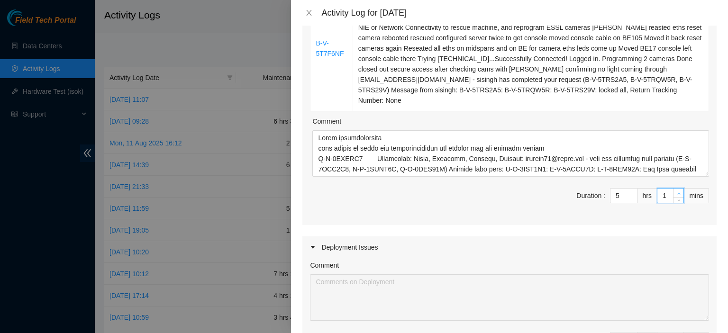
type input "2"
click at [678, 192] on icon "up" at bounding box center [679, 193] width 3 height 3
type input "3"
click at [678, 192] on icon "up" at bounding box center [679, 193] width 3 height 3
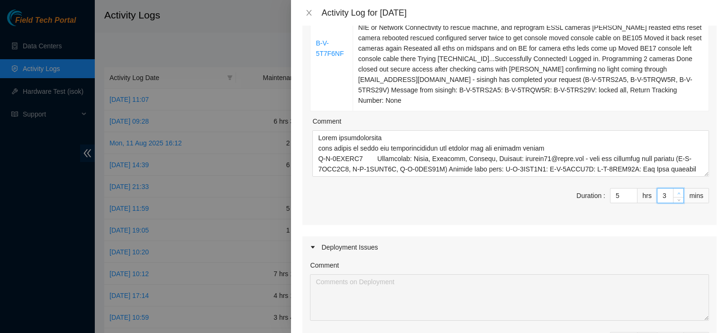
type input "4"
click at [678, 192] on icon "up" at bounding box center [679, 193] width 3 height 3
type input "5"
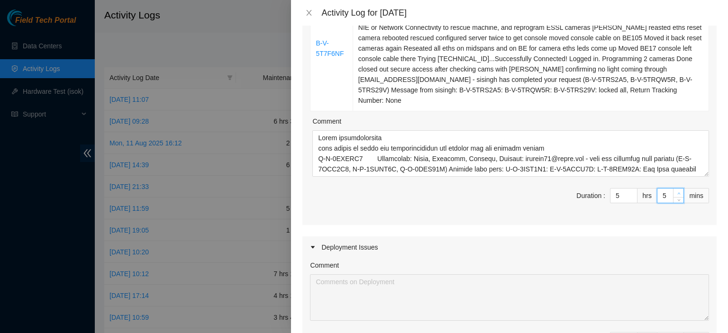
click at [678, 192] on icon "up" at bounding box center [679, 193] width 3 height 3
type input "7"
click at [678, 192] on icon "up" at bounding box center [679, 193] width 3 height 3
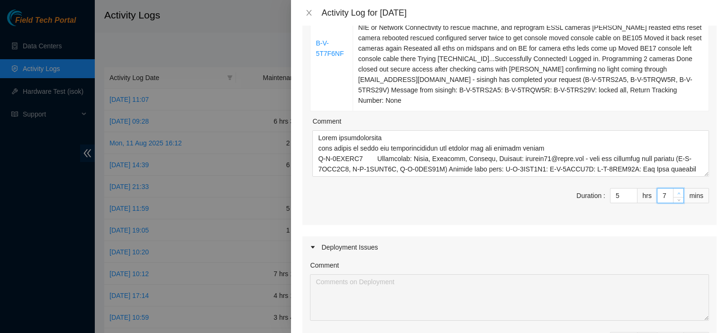
type input "8"
click at [678, 192] on icon "up" at bounding box center [679, 193] width 3 height 3
type input "9"
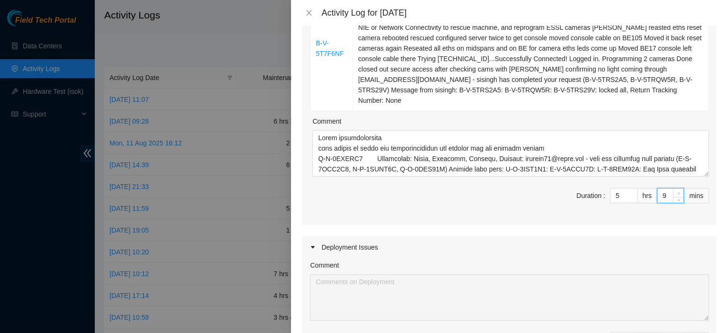
click at [678, 192] on icon "up" at bounding box center [679, 193] width 3 height 3
type input "10"
click at [678, 192] on icon "up" at bounding box center [679, 193] width 3 height 3
type input "11"
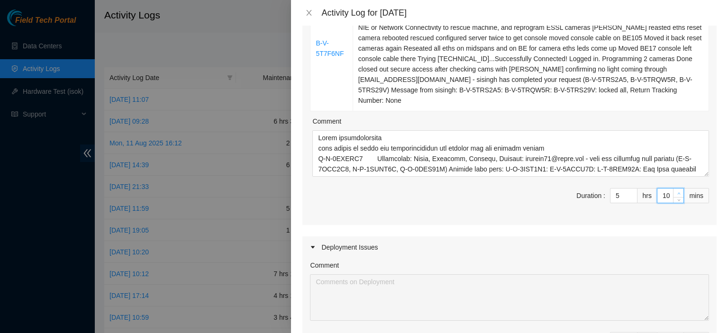
type input "11"
click at [678, 192] on icon "up" at bounding box center [679, 193] width 3 height 3
type input "12"
type input "13"
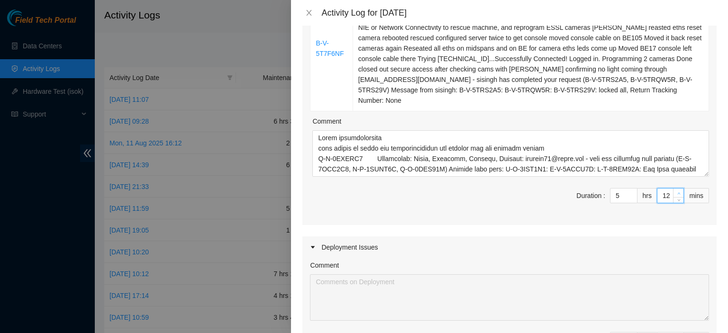
type input "13"
click at [678, 192] on icon "up" at bounding box center [679, 193] width 3 height 3
type input "14"
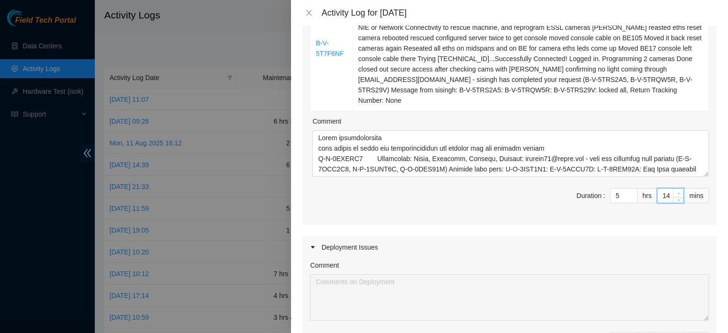
click at [678, 192] on icon "up" at bounding box center [679, 193] width 3 height 3
type input "15"
click at [678, 192] on icon "up" at bounding box center [679, 193] width 3 height 3
type input "16"
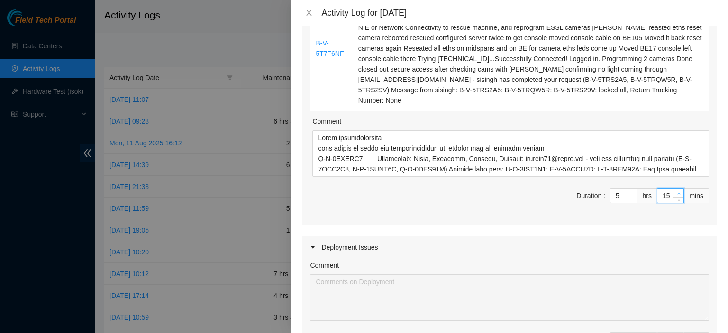
type input "16"
type input "15"
click at [678, 197] on icon "down" at bounding box center [679, 198] width 3 height 3
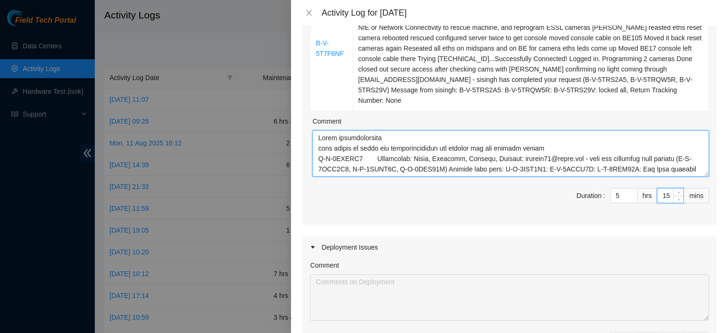
click at [482, 130] on textarea "Comment" at bounding box center [510, 153] width 397 height 46
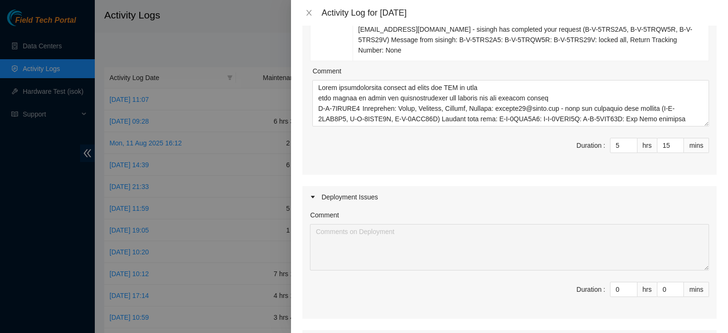
scroll to position [247, 0]
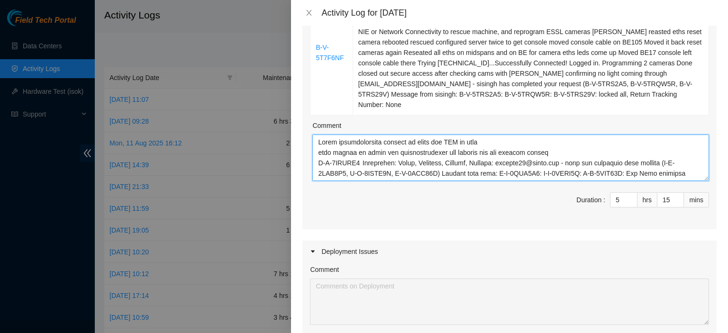
click at [513, 135] on textarea "Comment" at bounding box center [510, 158] width 397 height 46
click at [551, 145] on textarea "Comment" at bounding box center [510, 158] width 397 height 46
type textarea "Webex communications checked on queue for DRT as well some delays in start etc …"
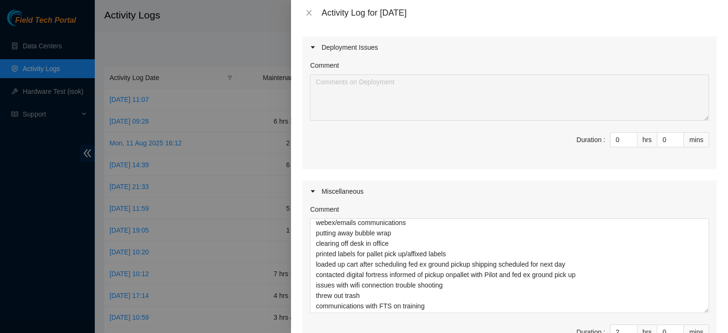
scroll to position [440, 0]
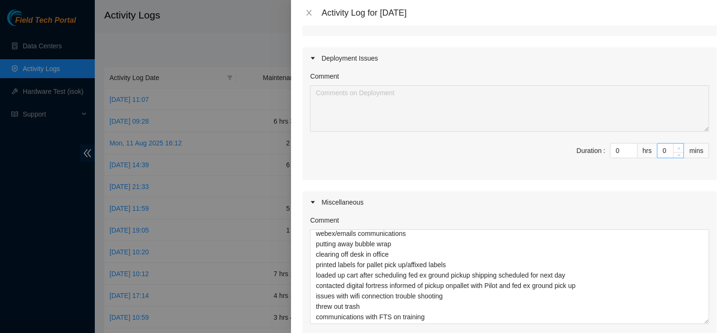
click at [676, 146] on span "up" at bounding box center [679, 149] width 6 height 6
type input "1"
type input "16"
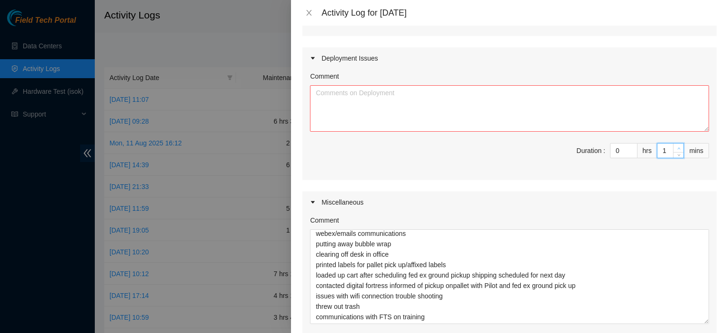
type input "2"
type input "17"
click at [676, 146] on span "up" at bounding box center [679, 149] width 6 height 6
type input "3"
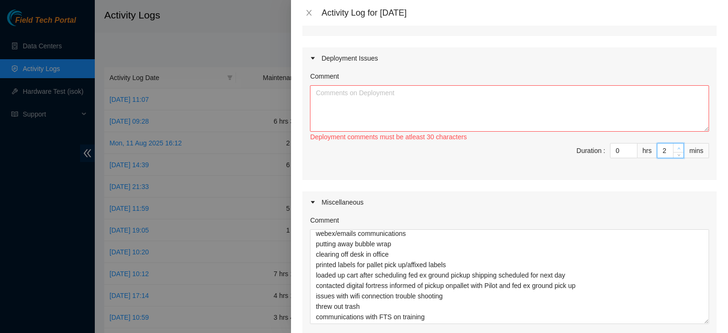
type input "18"
click at [676, 146] on span "up" at bounding box center [679, 149] width 6 height 6
type input "4"
type input "19"
click at [676, 146] on span "up" at bounding box center [679, 149] width 6 height 6
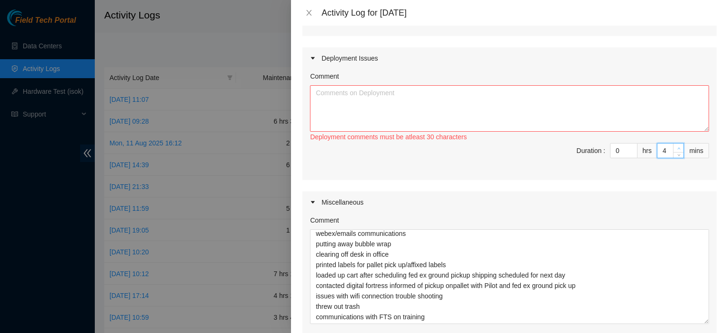
type input "5"
type input "20"
click at [676, 146] on span "up" at bounding box center [679, 149] width 6 height 6
type input "6"
type input "21"
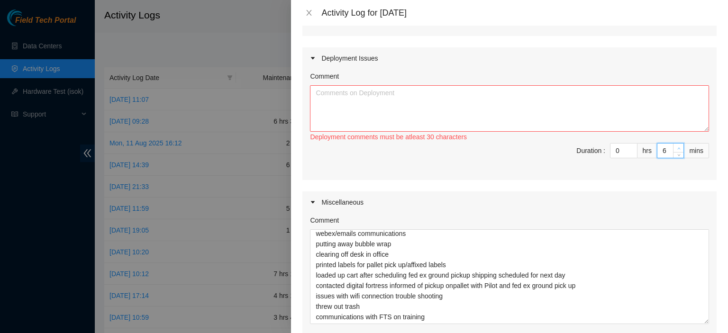
click at [676, 146] on span "up" at bounding box center [679, 149] width 6 height 6
type input "7"
type input "22"
click at [676, 146] on span "up" at bounding box center [679, 149] width 6 height 6
type input "8"
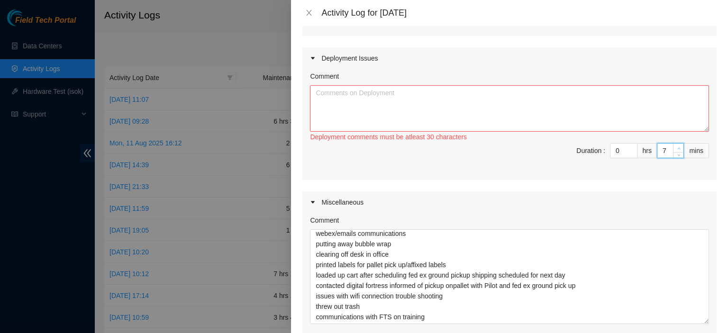
type input "23"
click at [676, 146] on span "up" at bounding box center [679, 149] width 6 height 6
type input "9"
type input "24"
click at [676, 146] on span "up" at bounding box center [679, 149] width 6 height 6
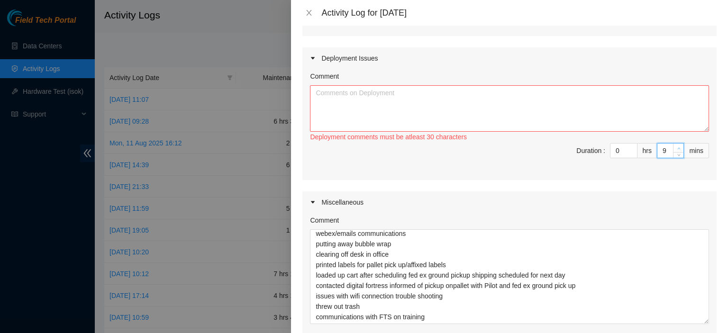
type input "10"
type input "25"
type input "11"
type input "26"
click at [676, 146] on span "up" at bounding box center [679, 149] width 6 height 6
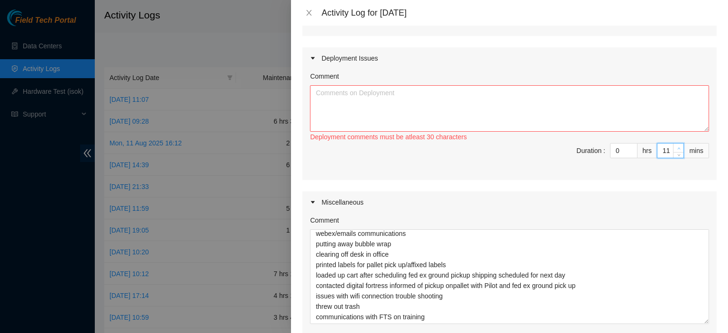
type input "12"
type input "27"
click at [676, 146] on span "up" at bounding box center [679, 149] width 6 height 6
type input "13"
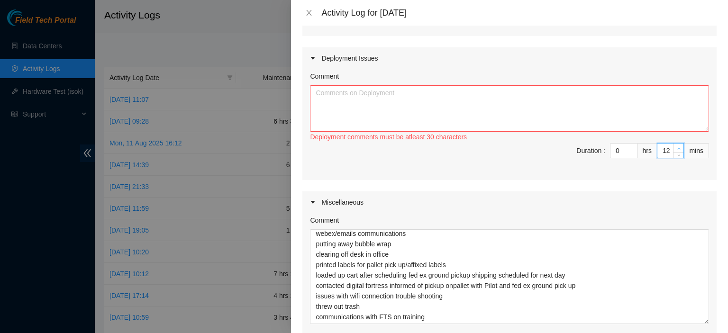
type input "28"
click at [676, 146] on span "up" at bounding box center [679, 149] width 6 height 6
type input "14"
type input "29"
type input "15"
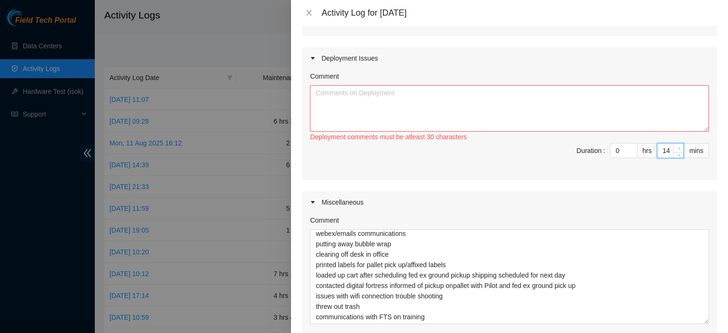
type input "30"
click at [676, 146] on span "up" at bounding box center [679, 149] width 6 height 6
click at [641, 117] on textarea "Comment" at bounding box center [509, 108] width 399 height 46
type textarea "r"
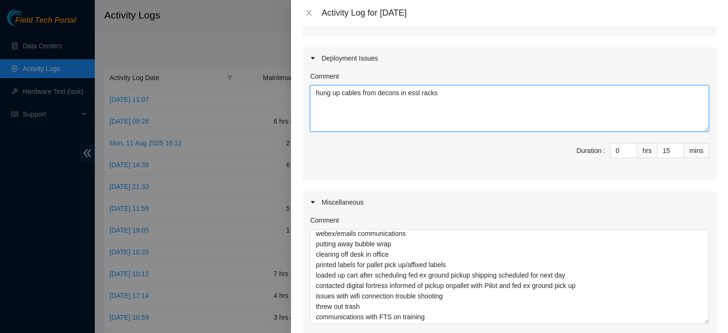
type textarea "hung up cables from decons in essl racks"
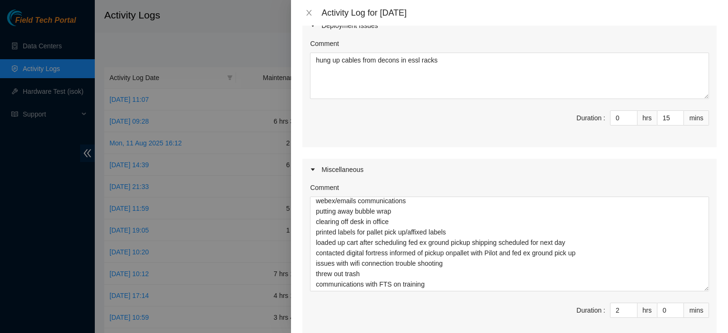
scroll to position [570, 0]
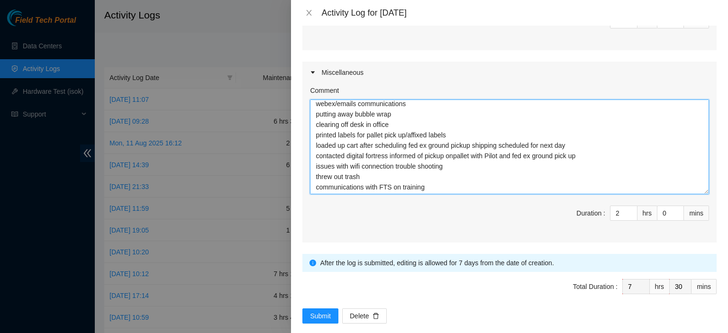
click at [522, 172] on textarea "webex/emails communications putting away bubble wrap clearing off desk in offic…" at bounding box center [509, 147] width 399 height 95
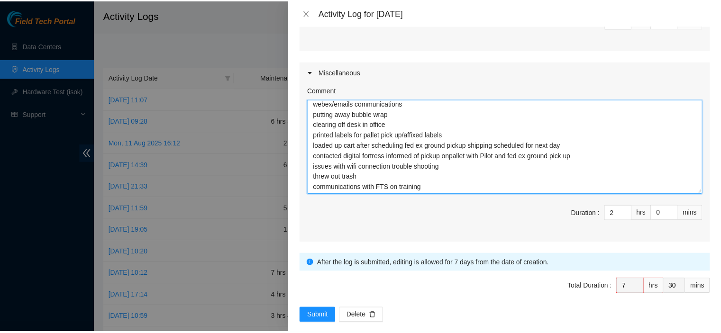
scroll to position [11, 0]
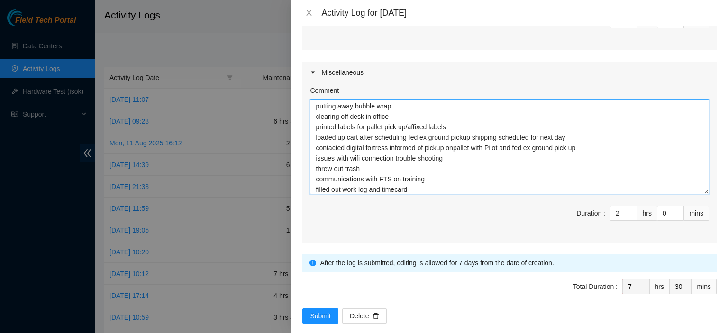
type textarea "webex/emails communications putting away bubble wrap clearing off desk in offic…"
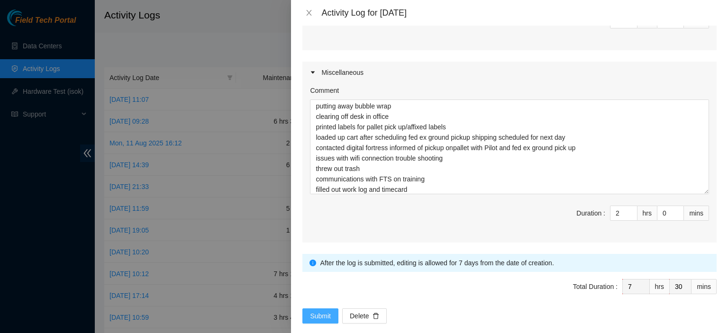
click at [311, 311] on span "Submit" at bounding box center [320, 316] width 21 height 10
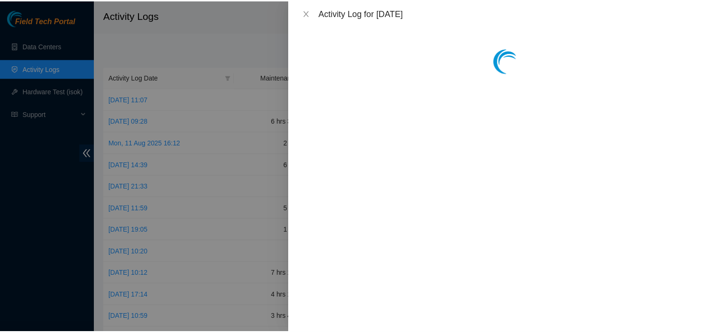
scroll to position [0, 0]
